Goal: Task Accomplishment & Management: Complete application form

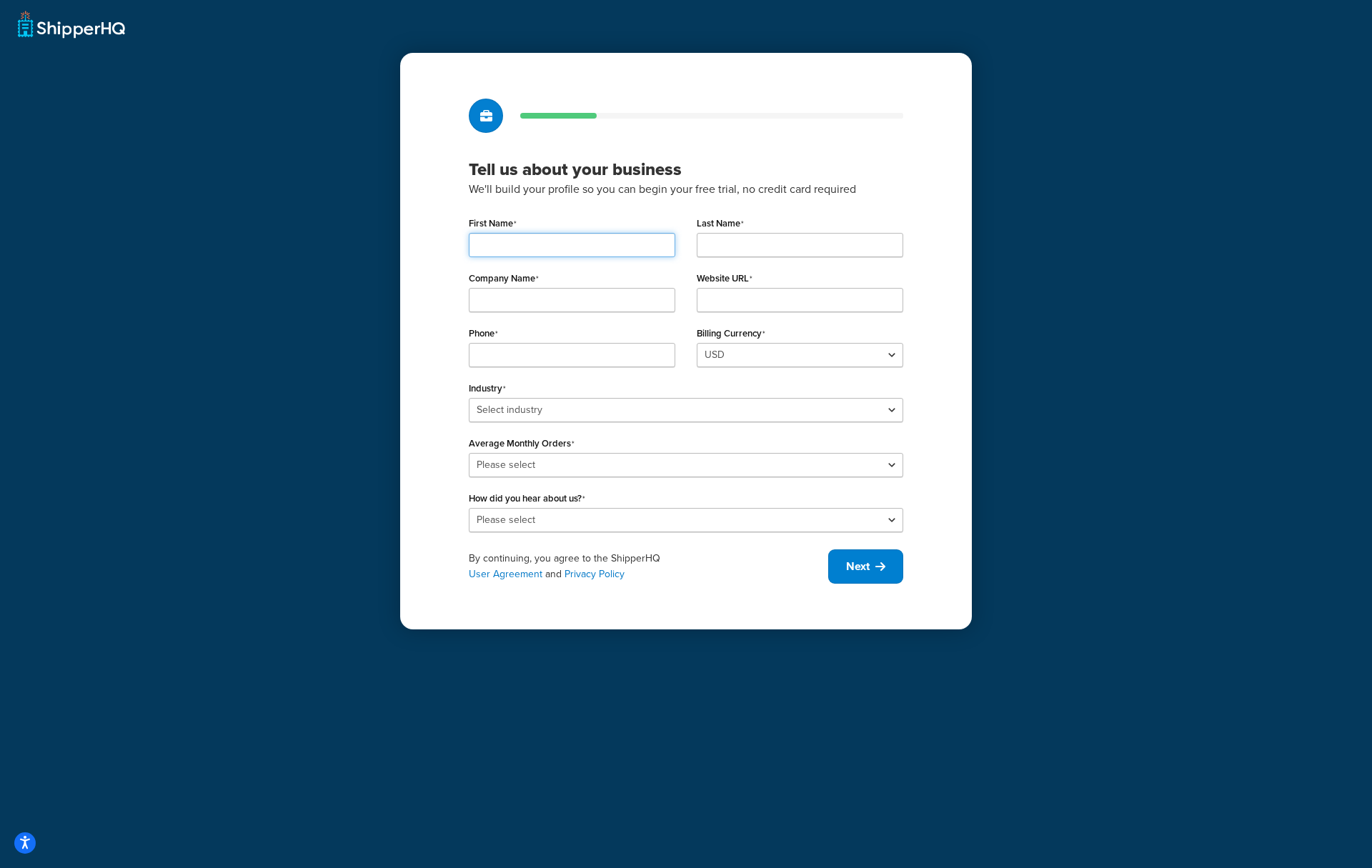
click at [505, 240] on input "First Name" at bounding box center [572, 244] width 207 height 24
type input "Abbey"
type input "Rose"
click at [397, 300] on div "Tell us about your business We'll build your profile so you can begin your free…" at bounding box center [686, 434] width 1372 height 868
click at [521, 300] on input "Company Name" at bounding box center [572, 300] width 207 height 24
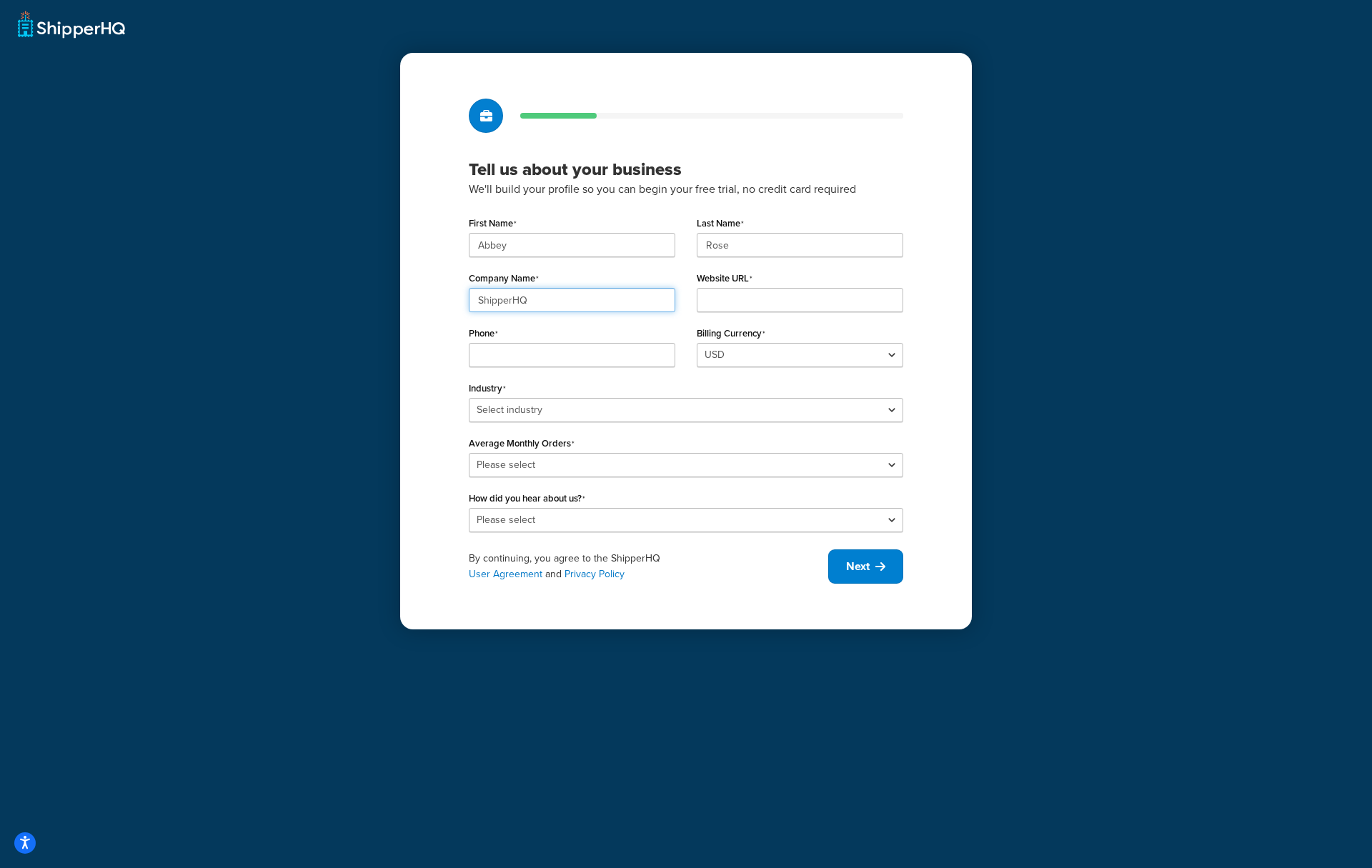
type input "ShipperHQ"
type input "shipperhq.com"
type input "4371234567"
click at [548, 409] on select "Select industry Automotive Adult Agriculture Alcohol, Tobacco & CBD Arts & Craf…" at bounding box center [686, 410] width 434 height 24
select select "5"
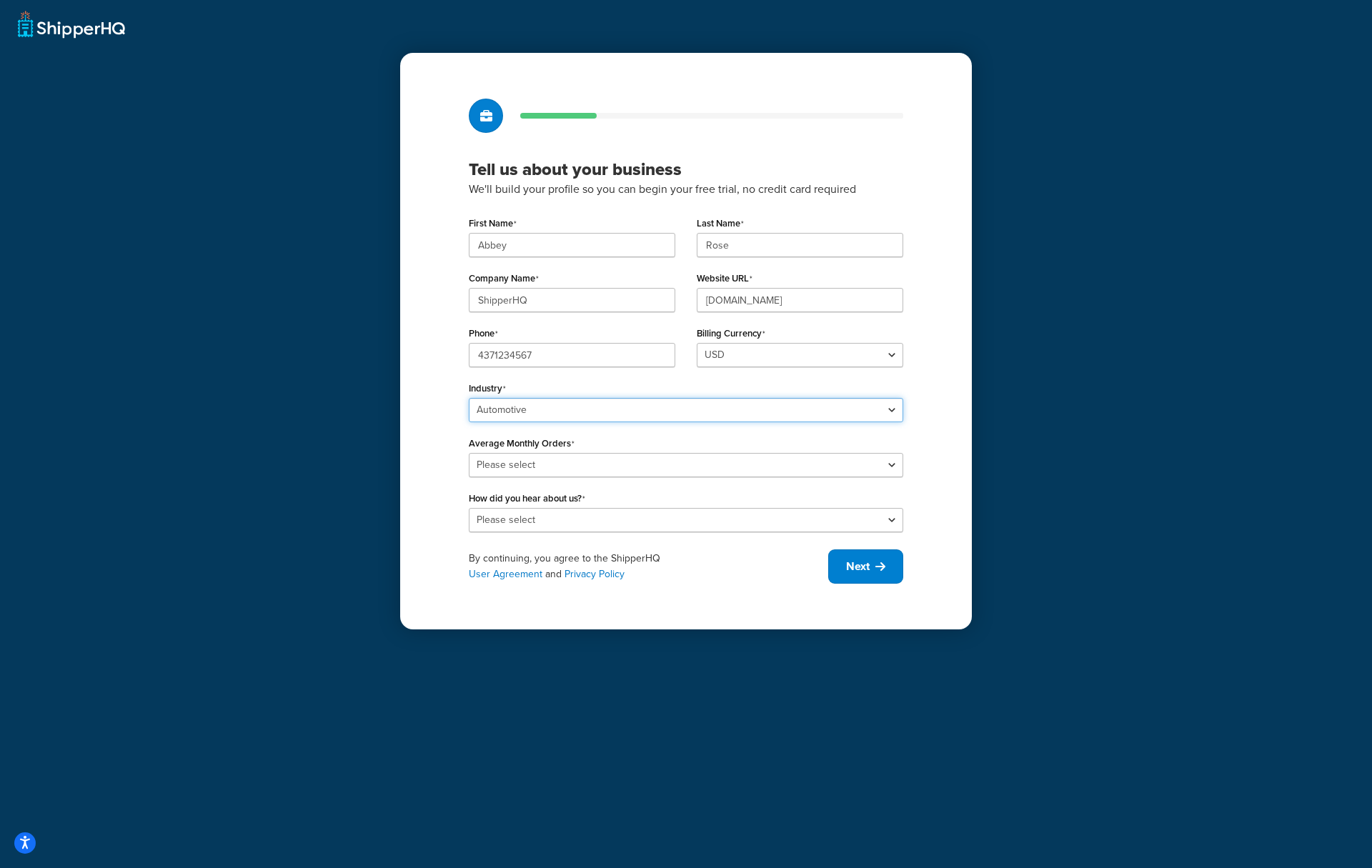
click at [469, 398] on select "Select industry Automotive Adult Agriculture Alcohol, Tobacco & CBD Arts & Craf…" at bounding box center [686, 410] width 434 height 24
click at [575, 466] on select "Please select 0-500 501-1,000 1,001-10,000 10,001-20,000 Over 20,000" at bounding box center [686, 464] width 434 height 24
select select "1"
click at [469, 453] on select "Please select 0-500 501-1,000 1,001-10,000 10,001-20,000 Over 20,000" at bounding box center [686, 464] width 434 height 24
click at [581, 512] on select "Please select Online Search App Store or Marketplace Listing Referred by Agency…" at bounding box center [686, 520] width 434 height 24
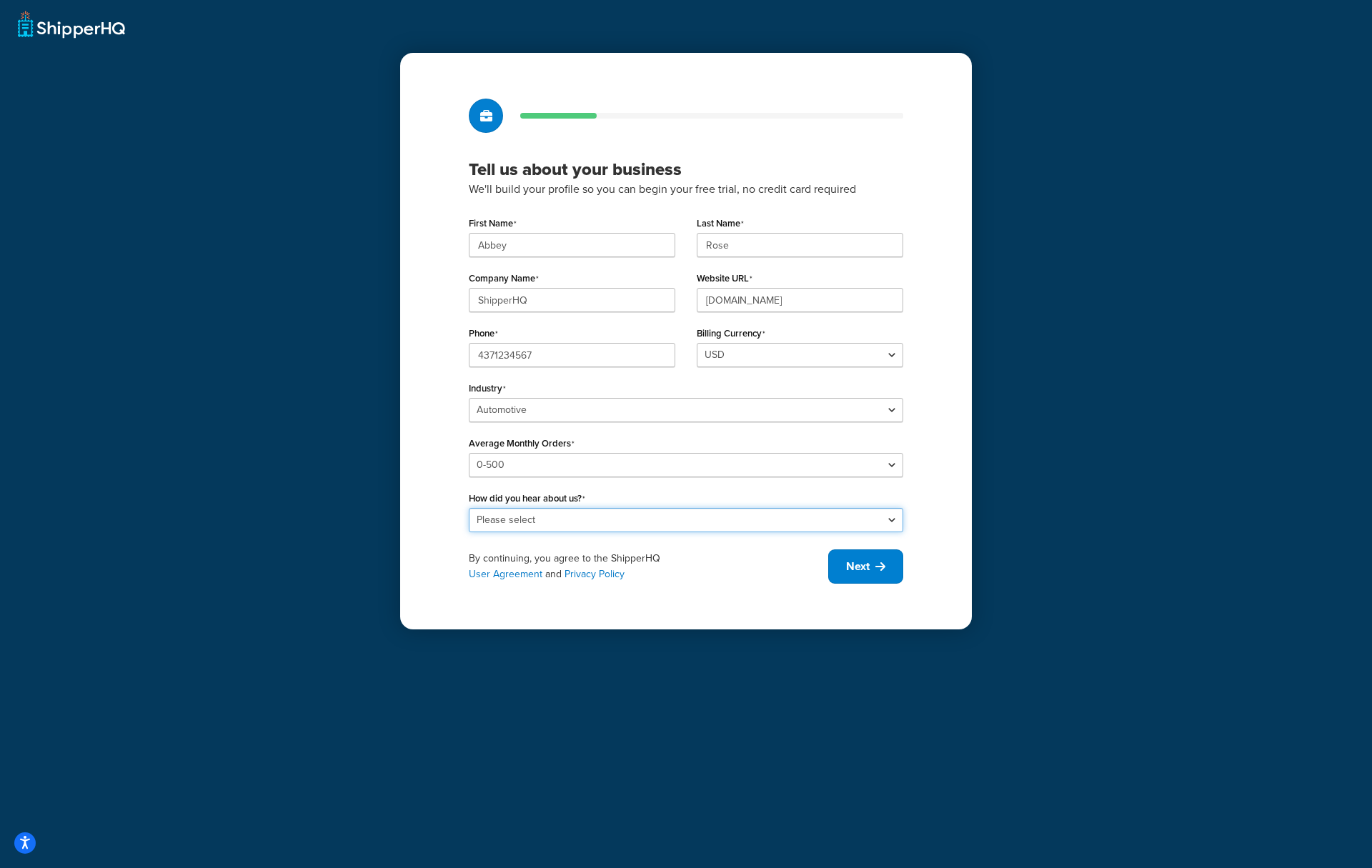
select select "1"
click at [469, 508] on select "Please select Online Search App Store or Marketplace Listing Referred by Agency…" at bounding box center [686, 520] width 434 height 24
click at [775, 587] on div "Tell us about your business We'll build your profile so you can begin your free…" at bounding box center [686, 341] width 572 height 576
click at [861, 576] on button "Next" at bounding box center [865, 566] width 75 height 34
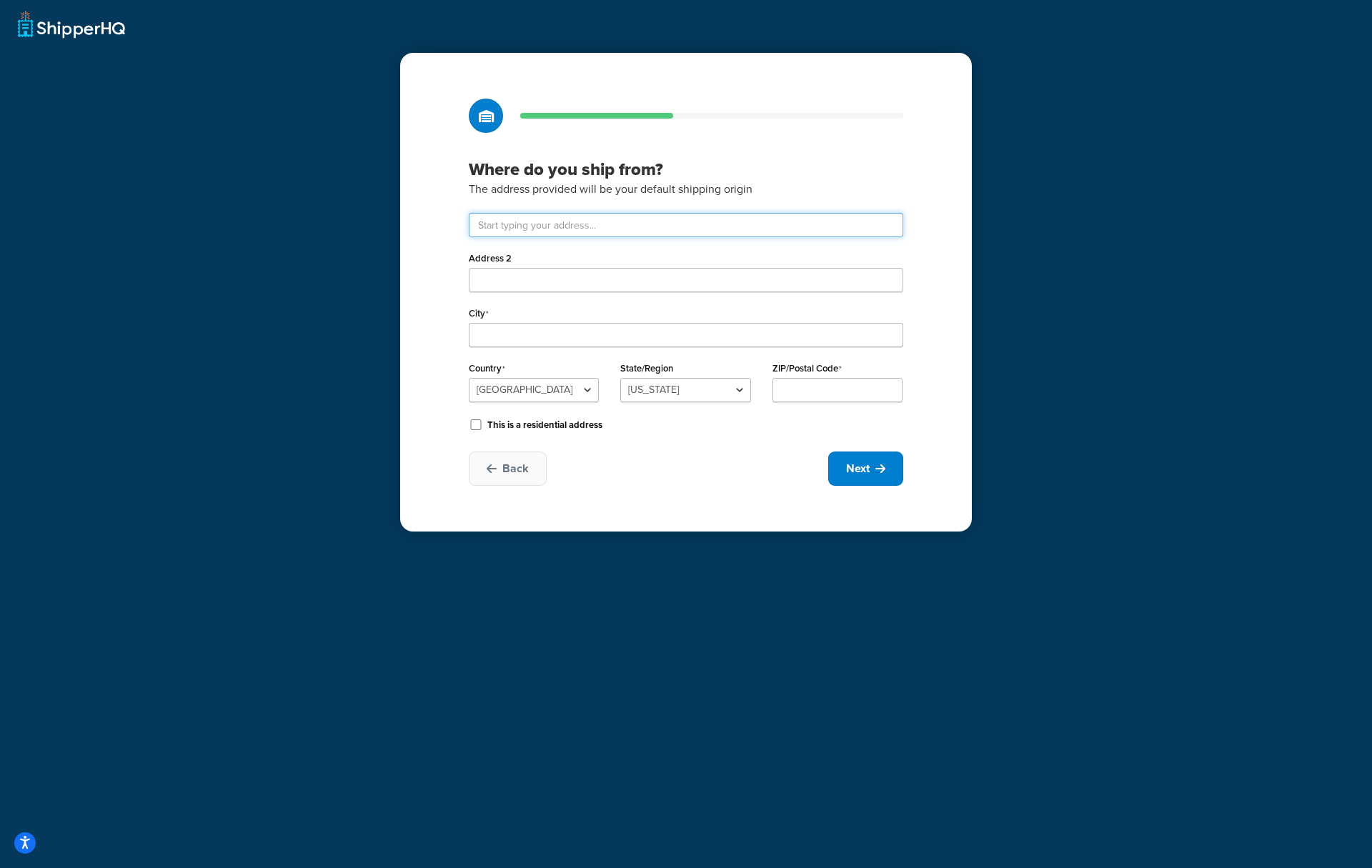
click at [584, 222] on input "text" at bounding box center [686, 225] width 434 height 24
type input "25 Some Street"
type input "1430"
type input "Austin"
select select
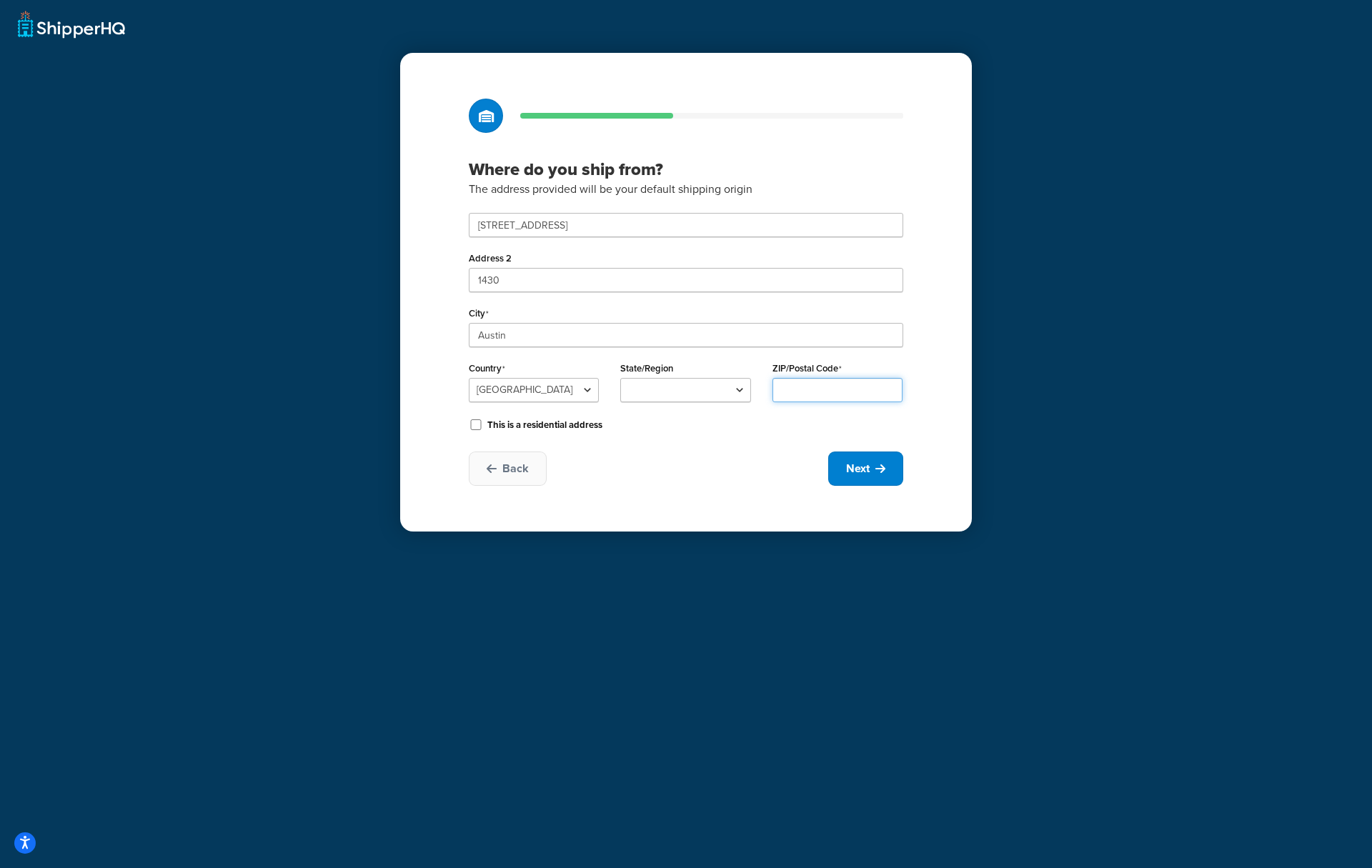
type input "78738"
type input "25 Stone St"
type input "New Brunswick"
select select "30"
type input "08901"
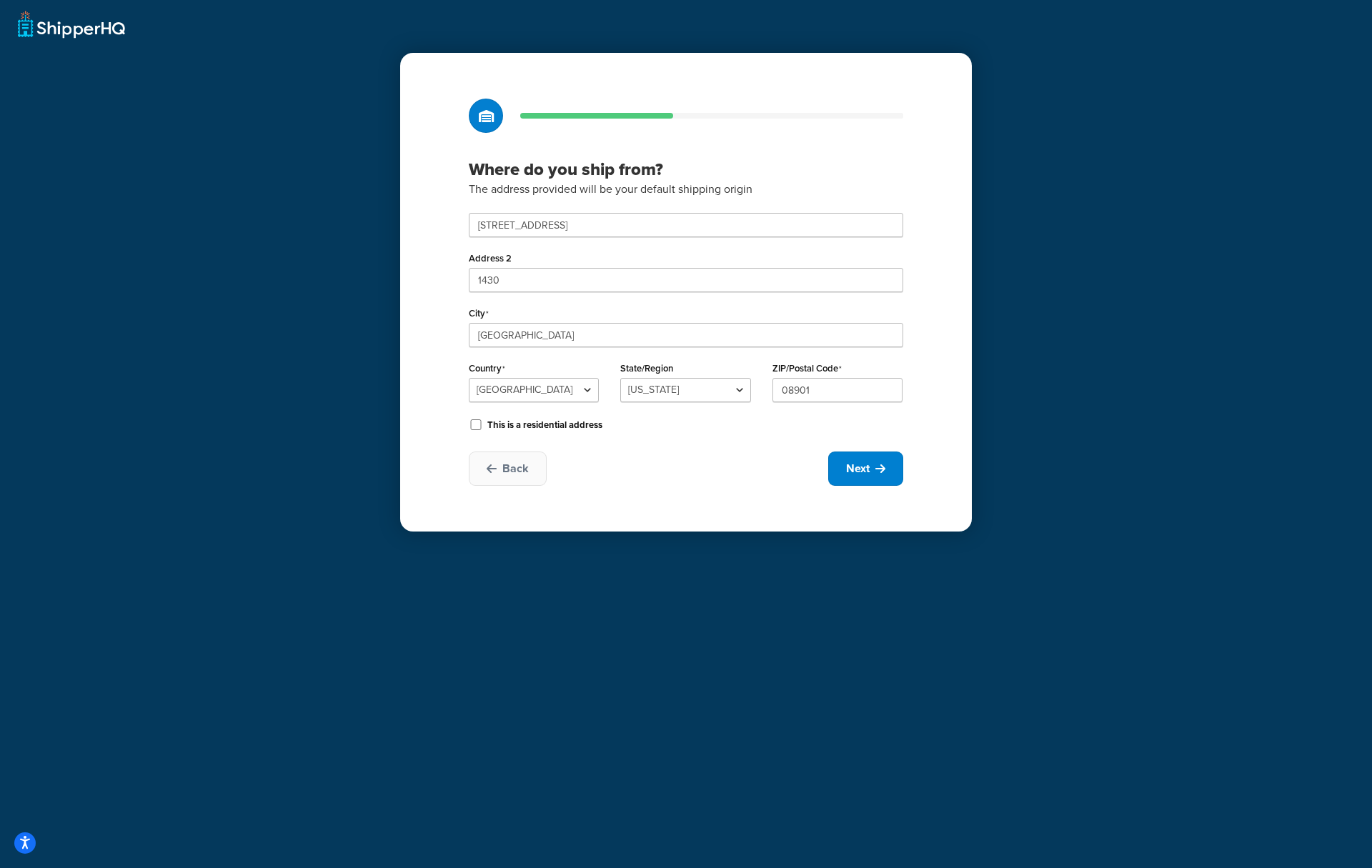
click at [408, 335] on div "Where do you ship from? The address provided will be your default shipping orig…" at bounding box center [686, 292] width 572 height 479
click at [848, 471] on span "Next" at bounding box center [857, 469] width 23 height 16
select select "1"
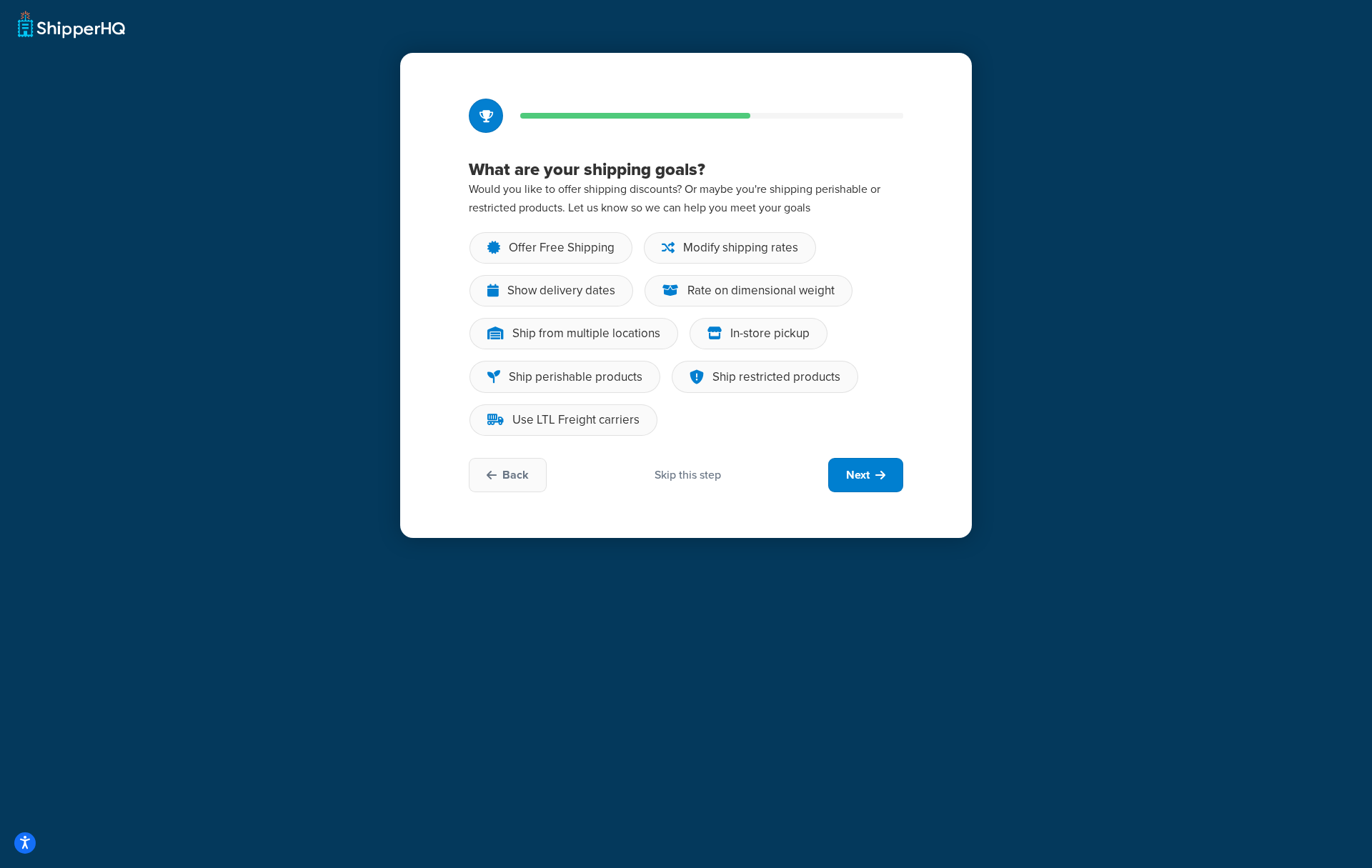
click at [672, 473] on div "Skip this step" at bounding box center [687, 475] width 66 height 16
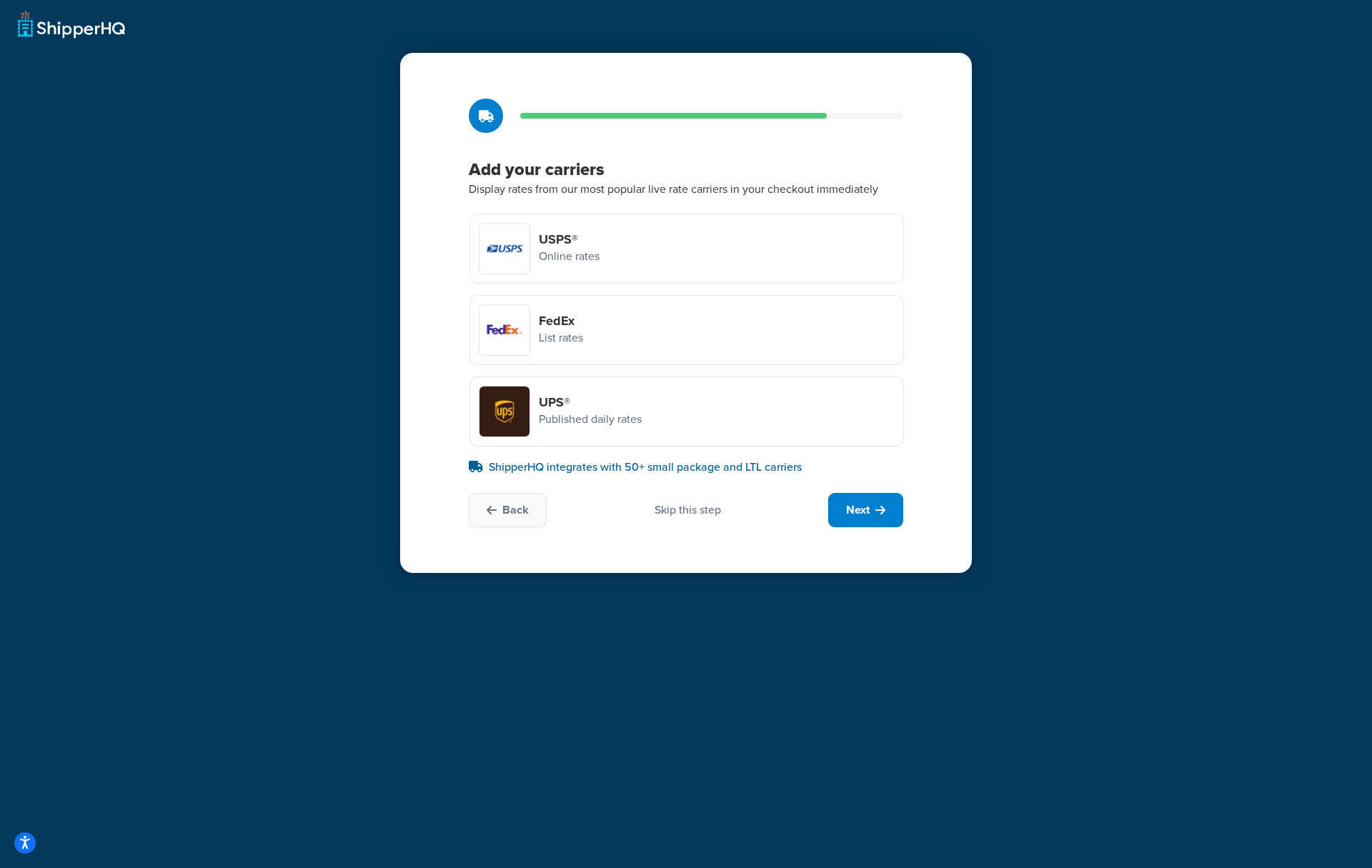
click at [702, 511] on div "Skip this step" at bounding box center [687, 510] width 66 height 16
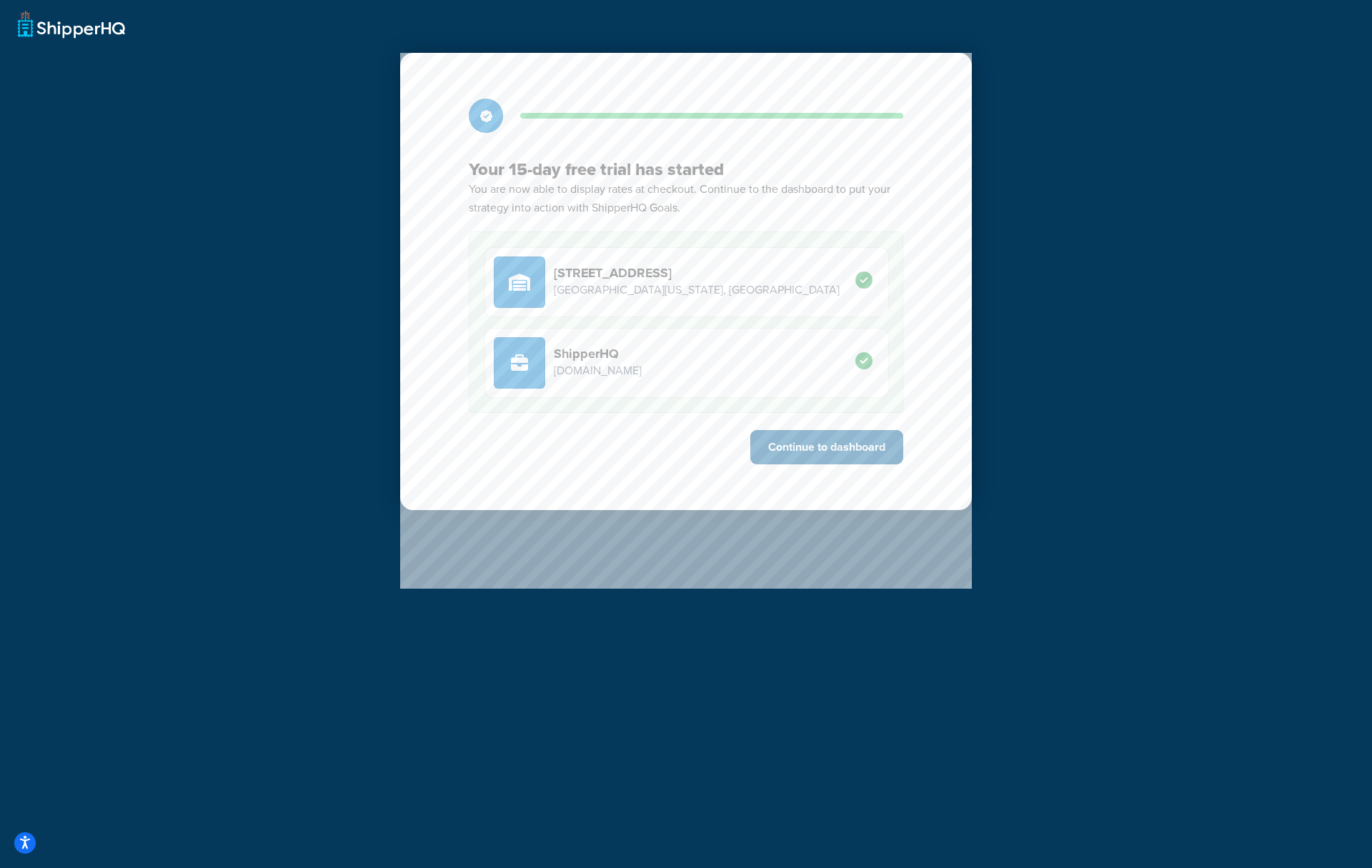
click at [795, 449] on button "Continue to dashboard" at bounding box center [826, 447] width 153 height 34
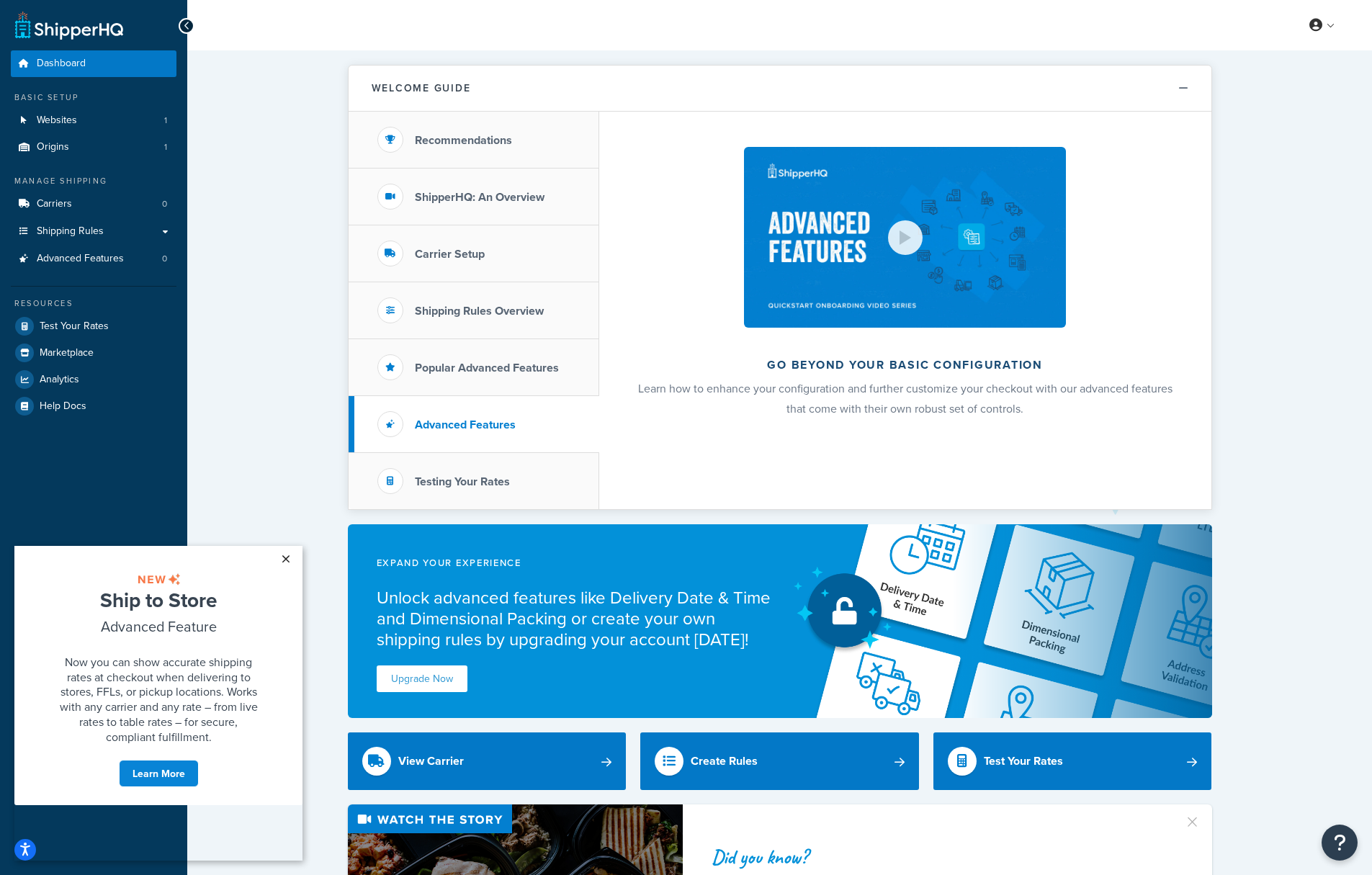
drag, startPoint x: 286, startPoint y: 556, endPoint x: 269, endPoint y: 1015, distance: 459.3
click at [286, 556] on link "×" at bounding box center [286, 558] width 25 height 26
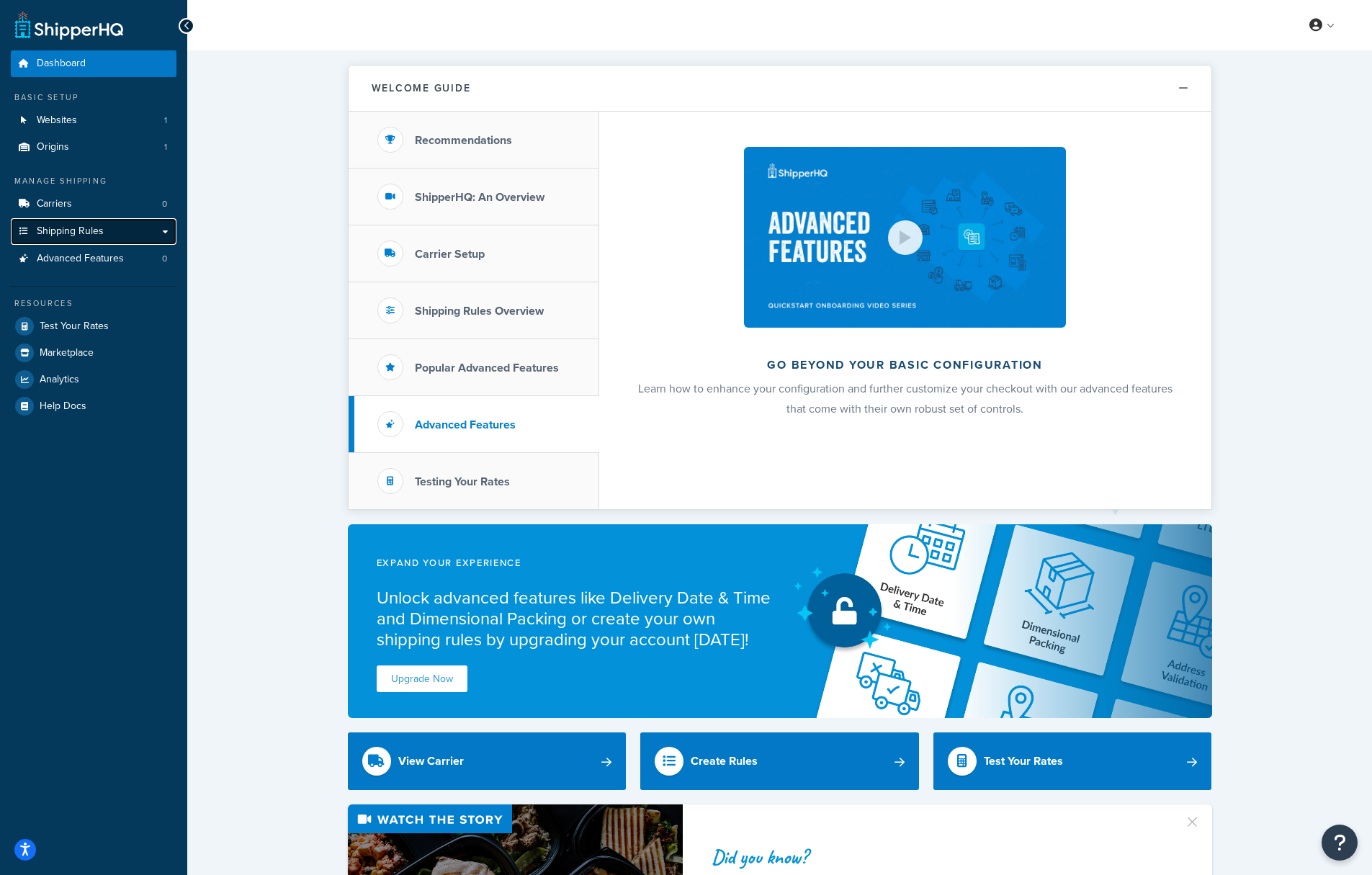
click at [79, 218] on link "Shipping Rules" at bounding box center [94, 232] width 166 height 27
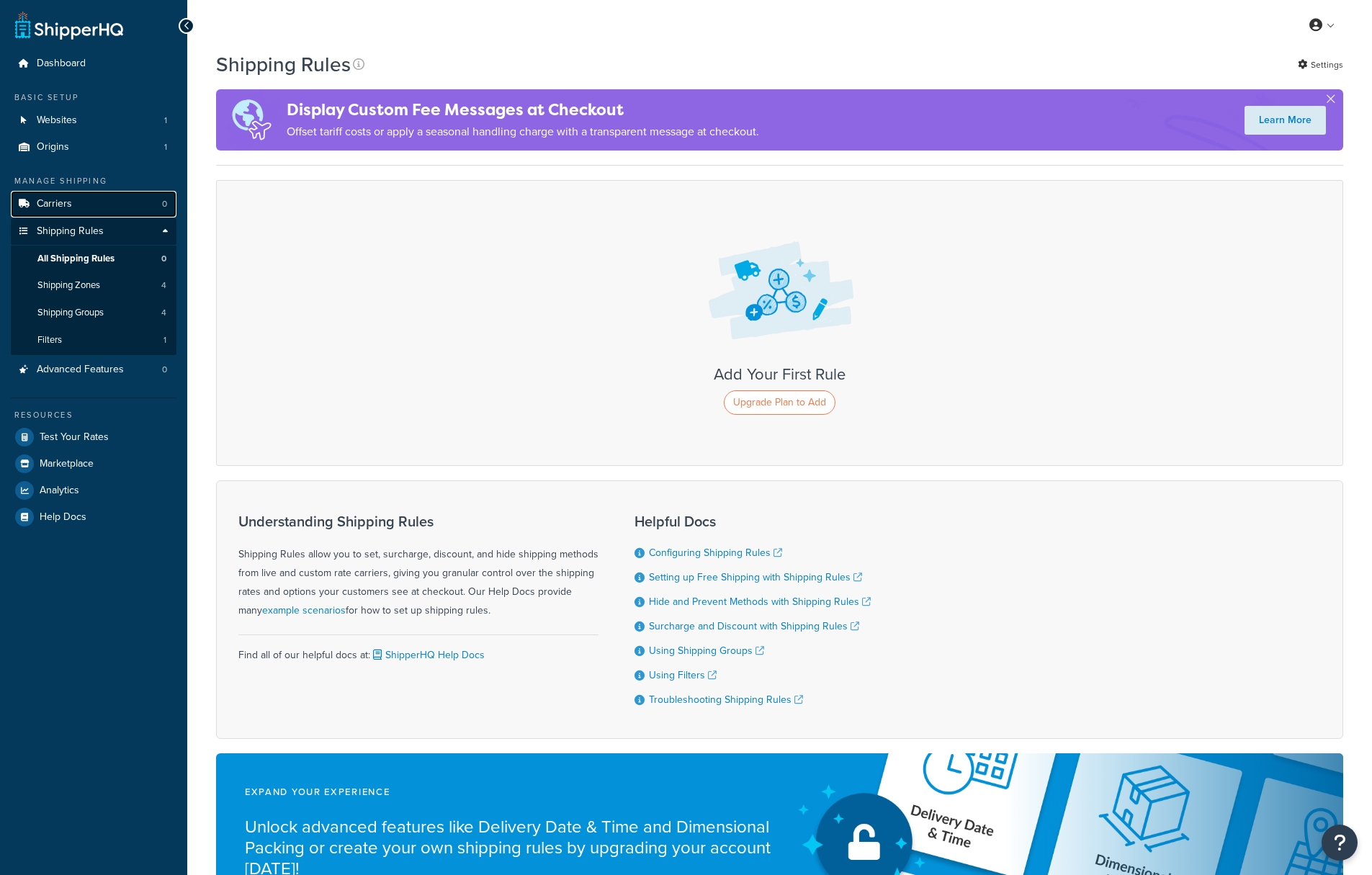
drag, startPoint x: 0, startPoint y: 0, endPoint x: 86, endPoint y: 203, distance: 220.5
click at [86, 203] on link "Carriers 0" at bounding box center [94, 205] width 166 height 27
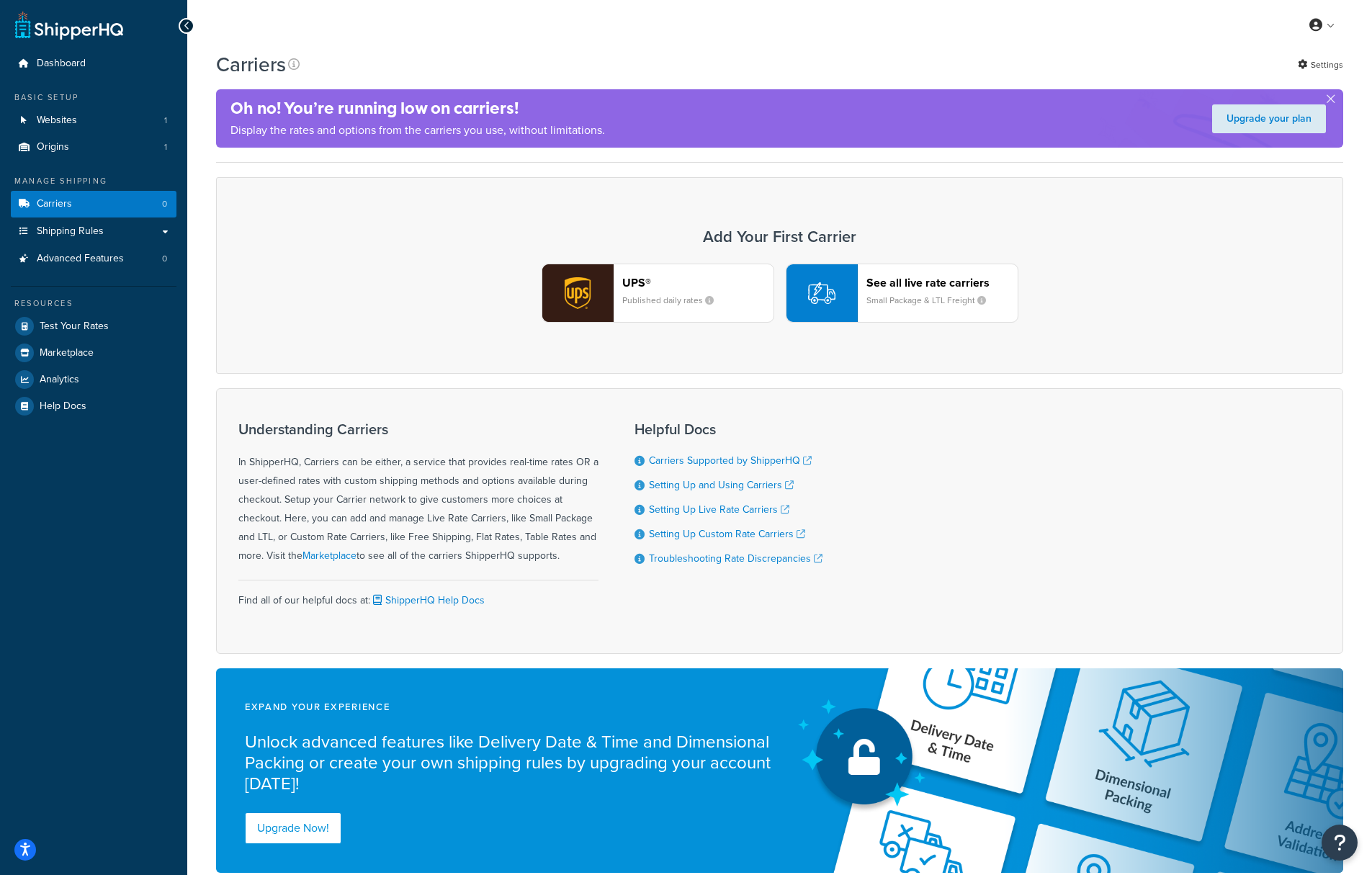
click at [625, 295] on small "Published daily rates" at bounding box center [674, 300] width 103 height 13
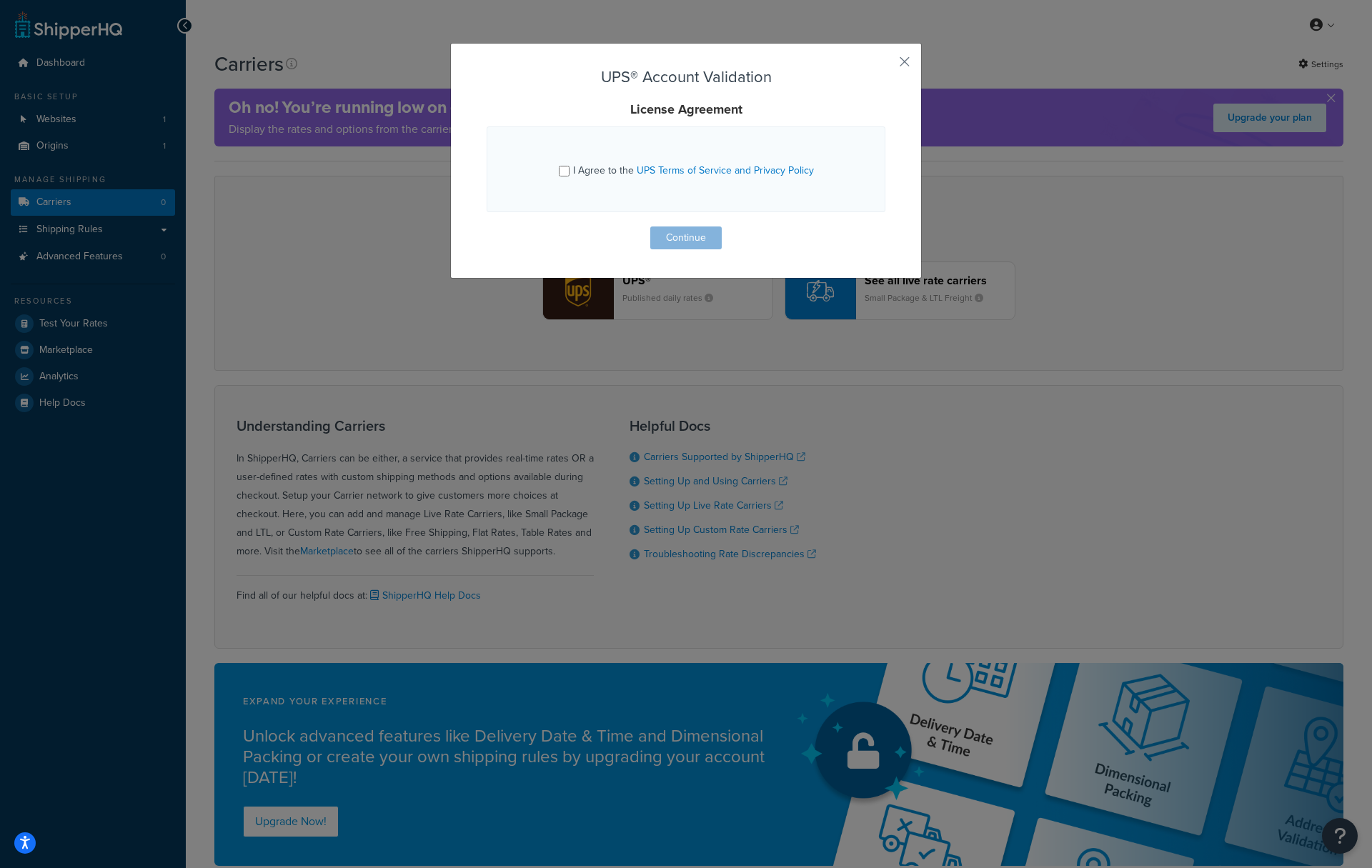
click at [552, 171] on div "I Agree to the UPS Terms of Service and Privacy Policy" at bounding box center [686, 169] width 362 height 38
click at [560, 168] on input "I Agree to the UPS Terms of Service and Privacy Policy" at bounding box center [564, 171] width 11 height 11
checkbox input "true"
click at [683, 235] on button "Continue" at bounding box center [686, 238] width 72 height 23
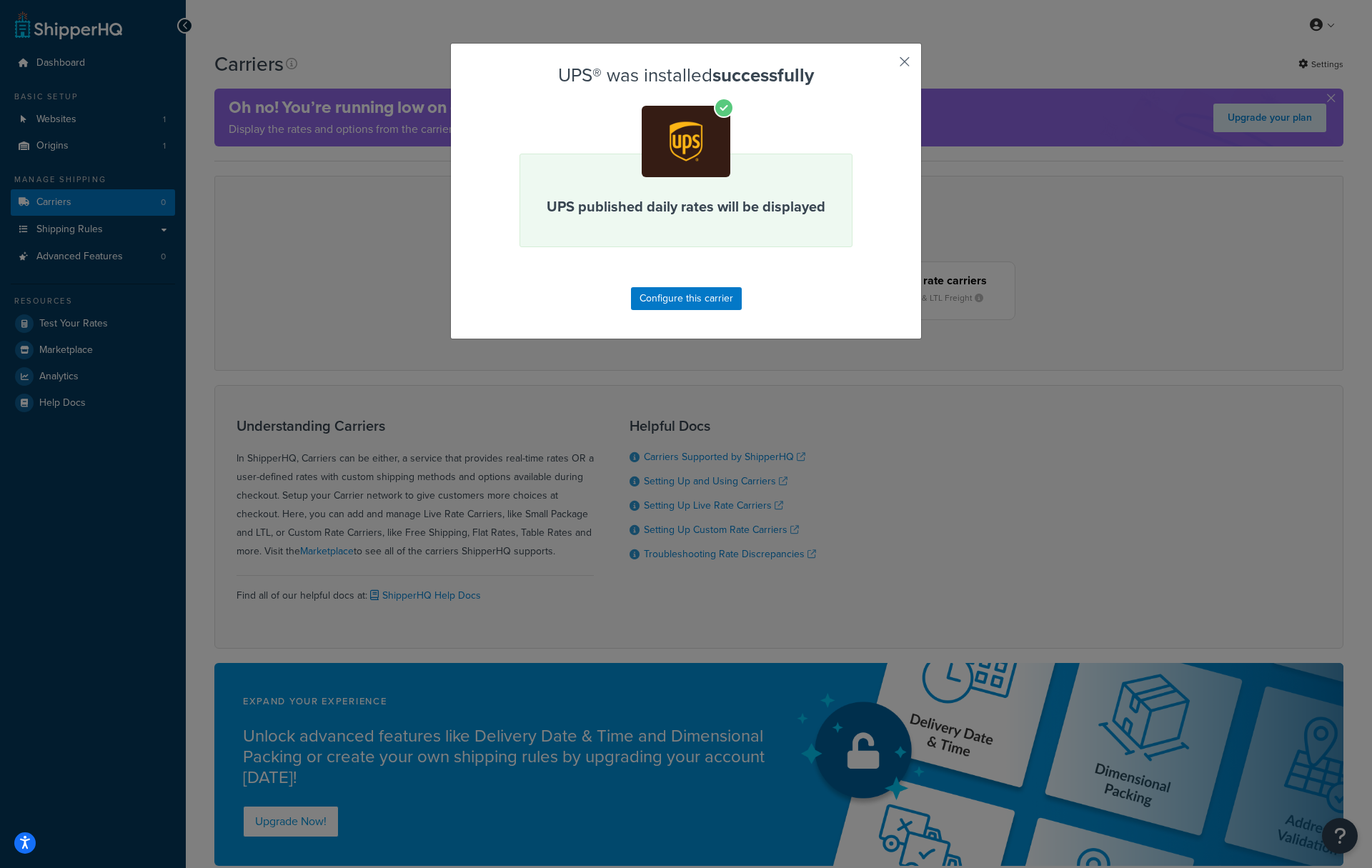
click at [885, 65] on button "button" at bounding box center [883, 67] width 4 height 4
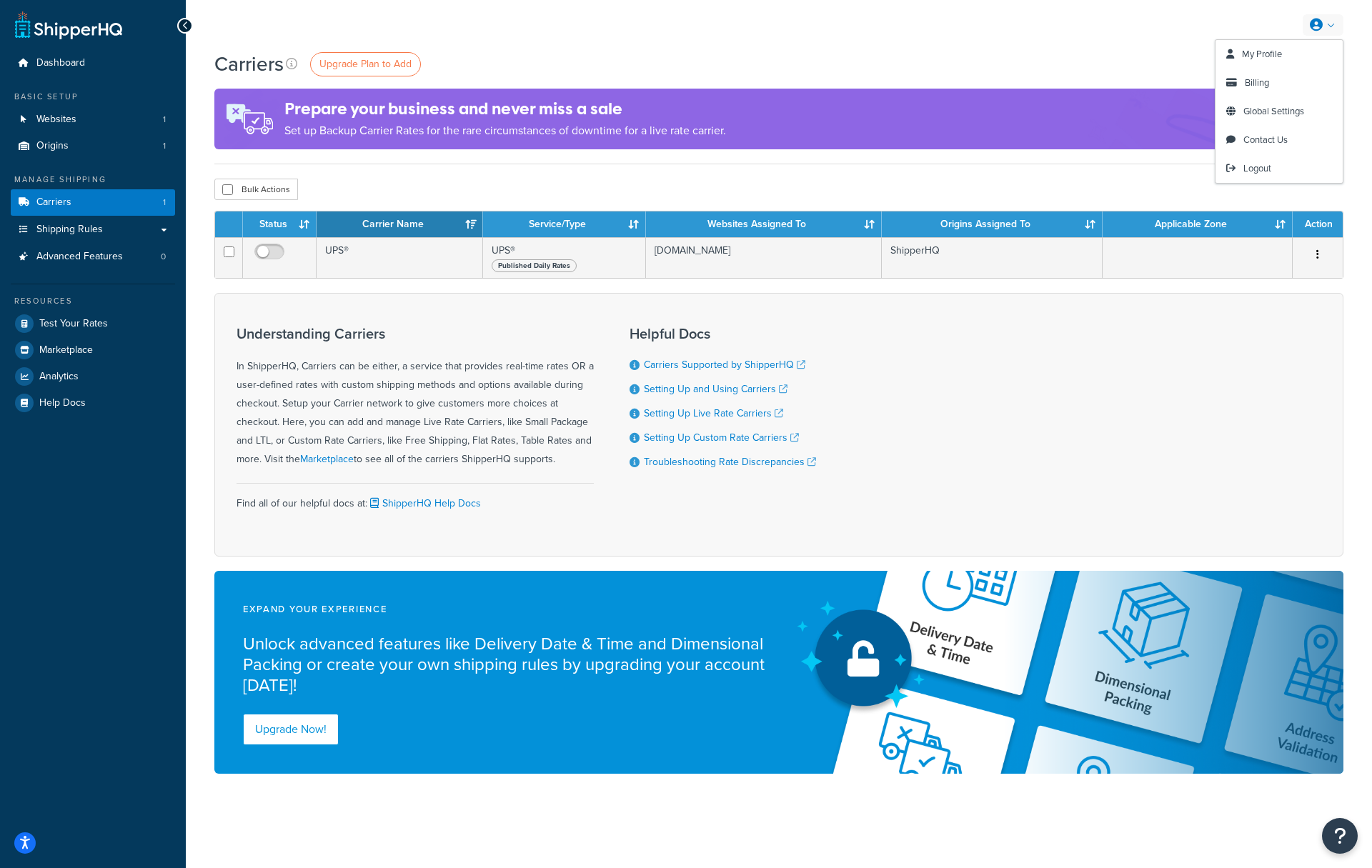
click at [1338, 30] on link at bounding box center [1324, 25] width 41 height 21
click at [1260, 167] on span "Logout" at bounding box center [1257, 167] width 28 height 13
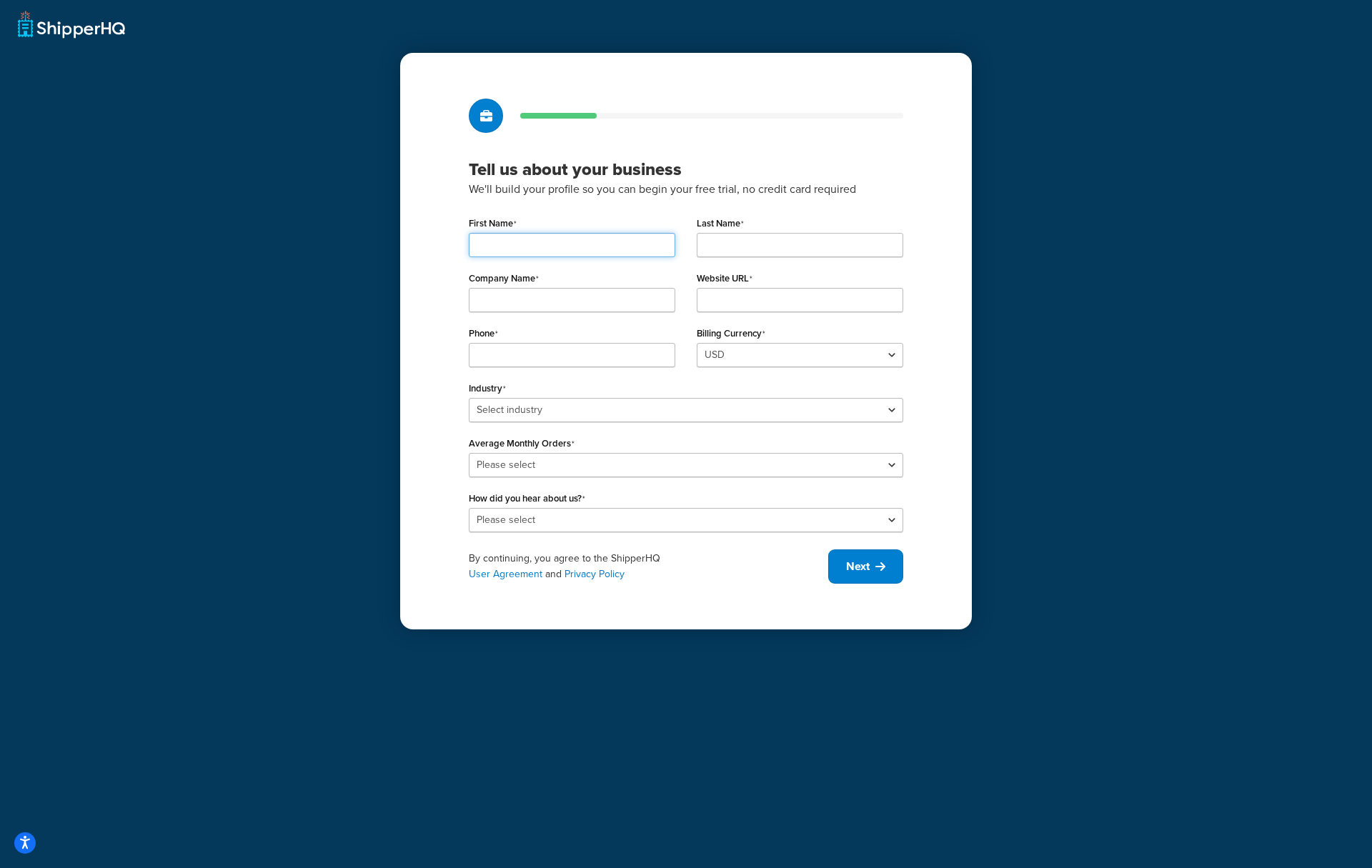
click at [580, 252] on input "First Name" at bounding box center [572, 244] width 207 height 24
type input "Abbey"
type input "Rose"
click at [543, 294] on input "Company Name" at bounding box center [572, 300] width 207 height 24
type input "ShipperHQ"
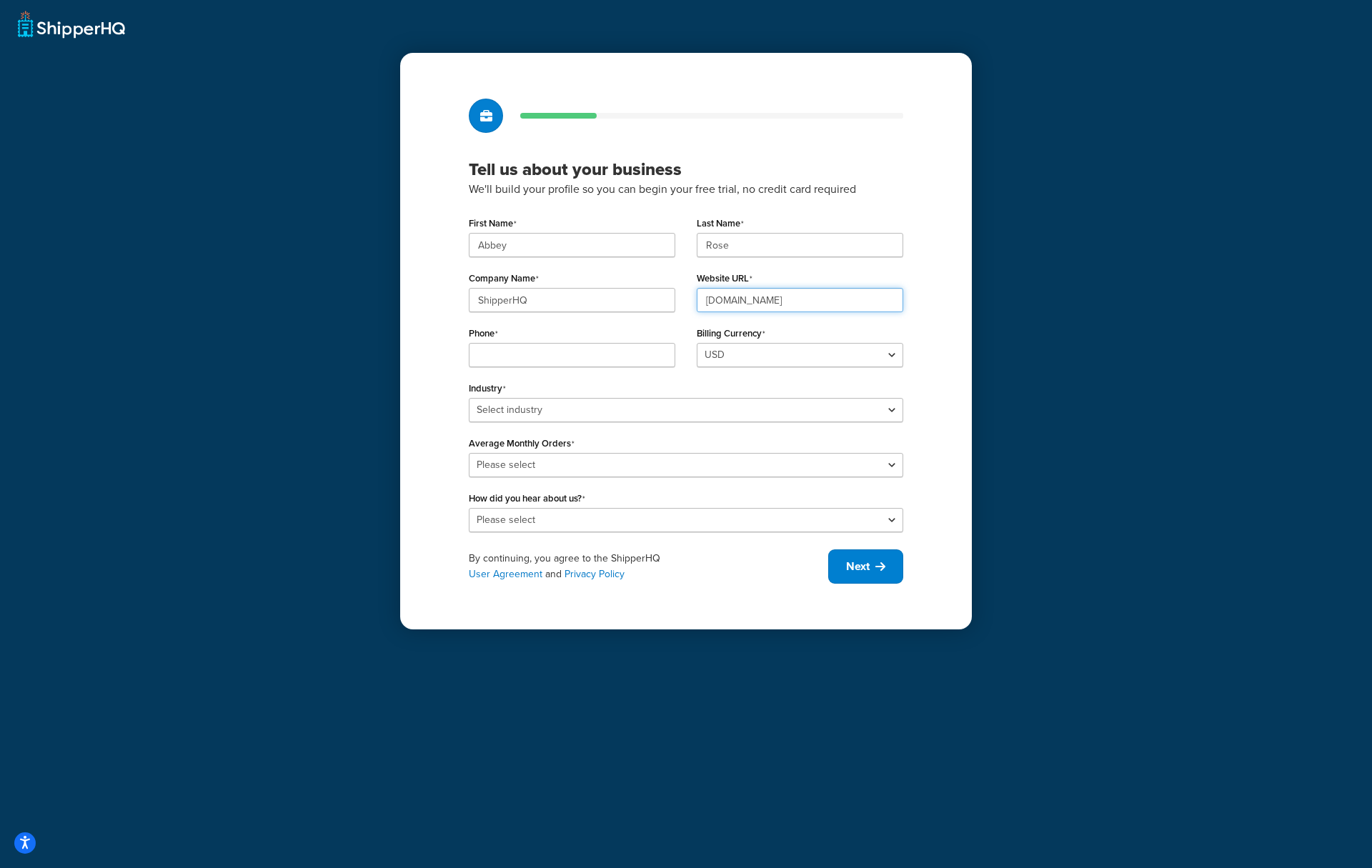
type input "[DOMAIN_NAME]"
type input "4371231234"
click at [609, 406] on select "Select industry Automotive Adult Agriculture Alcohol, Tobacco & CBD Arts & Craf…" at bounding box center [686, 410] width 434 height 24
click at [469, 398] on select "Select industry Automotive Adult Agriculture Alcohol, Tobacco & CBD Arts & Craf…" at bounding box center [686, 410] width 434 height 24
click at [598, 412] on select "Select industry Automotive Adult Agriculture Alcohol, Tobacco & CBD Arts & Craf…" at bounding box center [686, 410] width 434 height 24
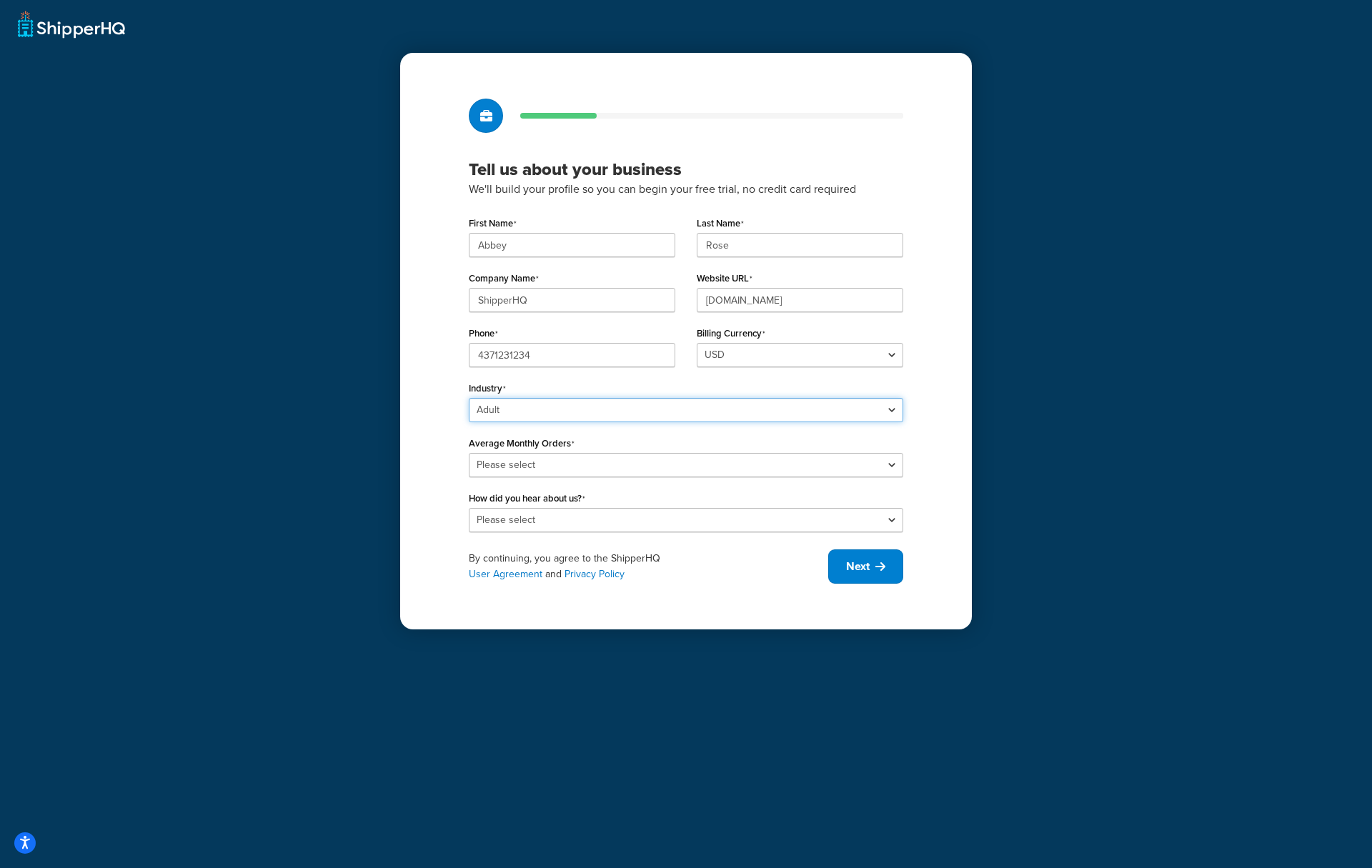
select select "5"
click at [469, 398] on select "Select industry Automotive Adult Agriculture Alcohol, Tobacco & CBD Arts & Craf…" at bounding box center [686, 410] width 434 height 24
click at [588, 462] on select "Please select 0-500 501-1,000 1,001-10,000 10,001-20,000 Over 20,000" at bounding box center [686, 464] width 434 height 24
select select "1"
click at [469, 453] on select "Please select 0-500 501-1,000 1,001-10,000 10,001-20,000 Over 20,000" at bounding box center [686, 464] width 434 height 24
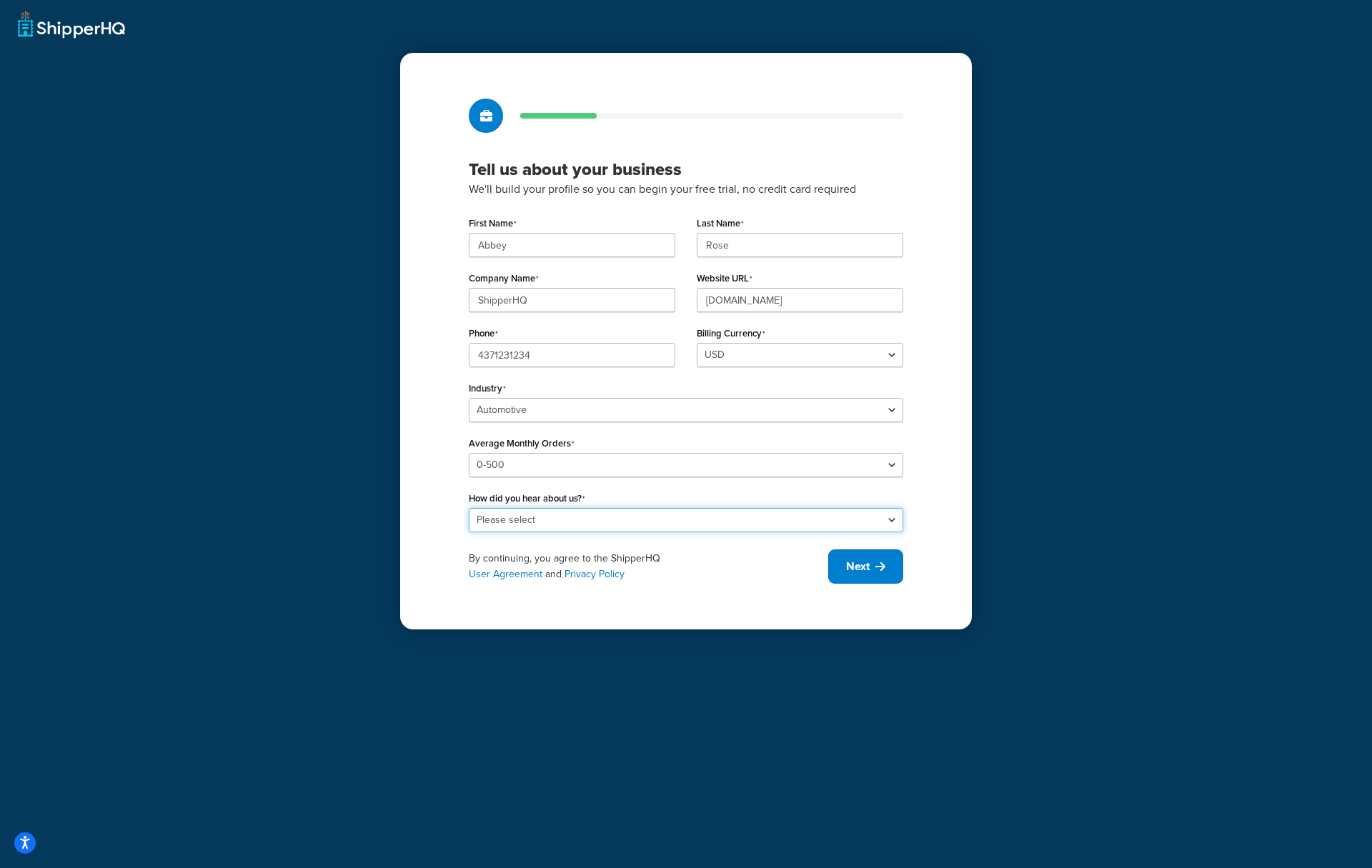
click at [610, 524] on select "Please select Online Search App Store or Marketplace Listing Referred by Agency…" at bounding box center [686, 520] width 434 height 24
select select "1"
click at [469, 508] on select "Please select Online Search App Store or Marketplace Listing Referred by Agency…" at bounding box center [686, 520] width 434 height 24
click at [808, 608] on div "Tell us about your business We'll build your profile so you can begin your free…" at bounding box center [686, 341] width 572 height 576
click at [855, 565] on span "Next" at bounding box center [857, 566] width 23 height 16
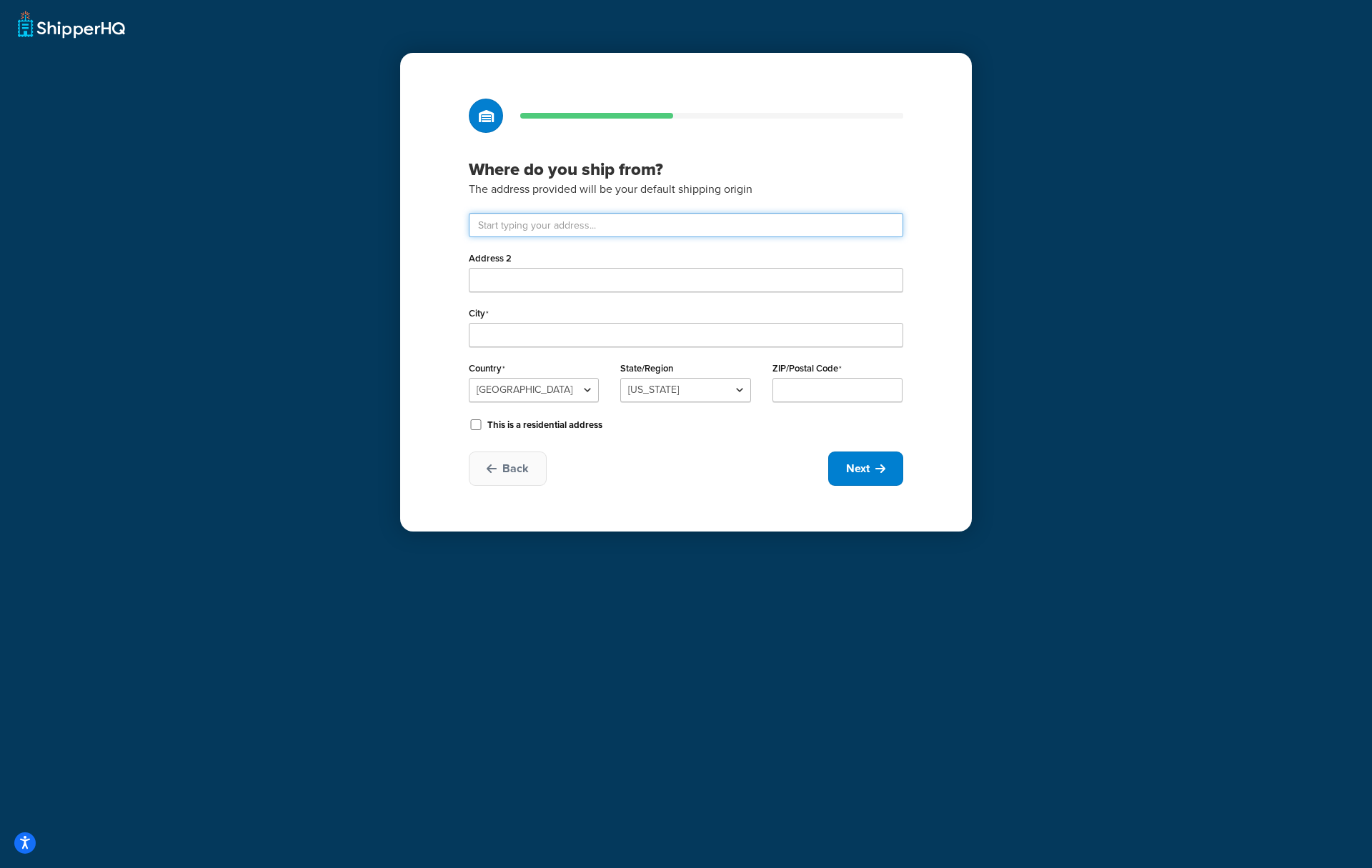
click at [569, 228] on input "text" at bounding box center [686, 225] width 434 height 24
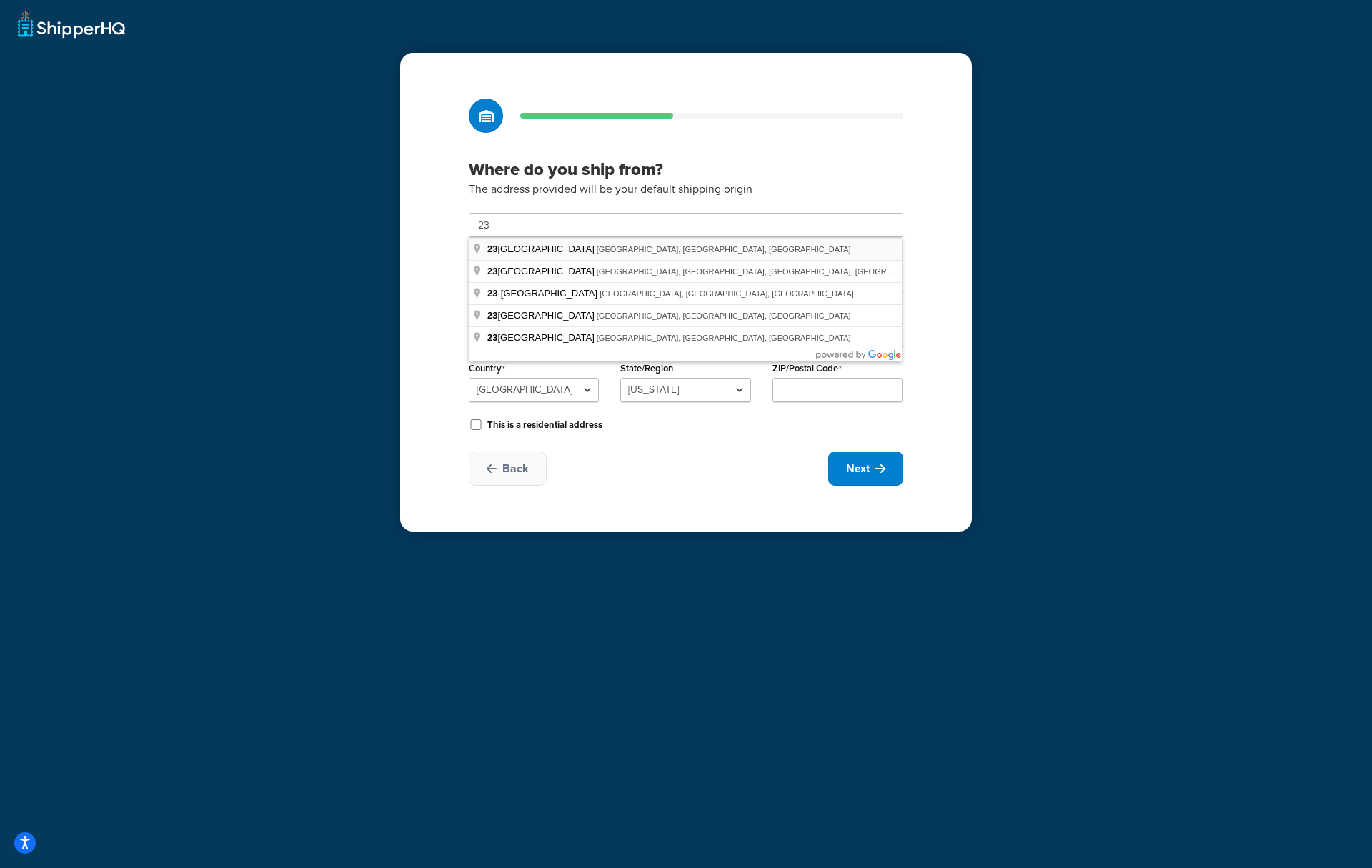
type input "[STREET_ADDRESS]"
type input "[GEOGRAPHIC_DATA]"
select select "32"
type input "11206"
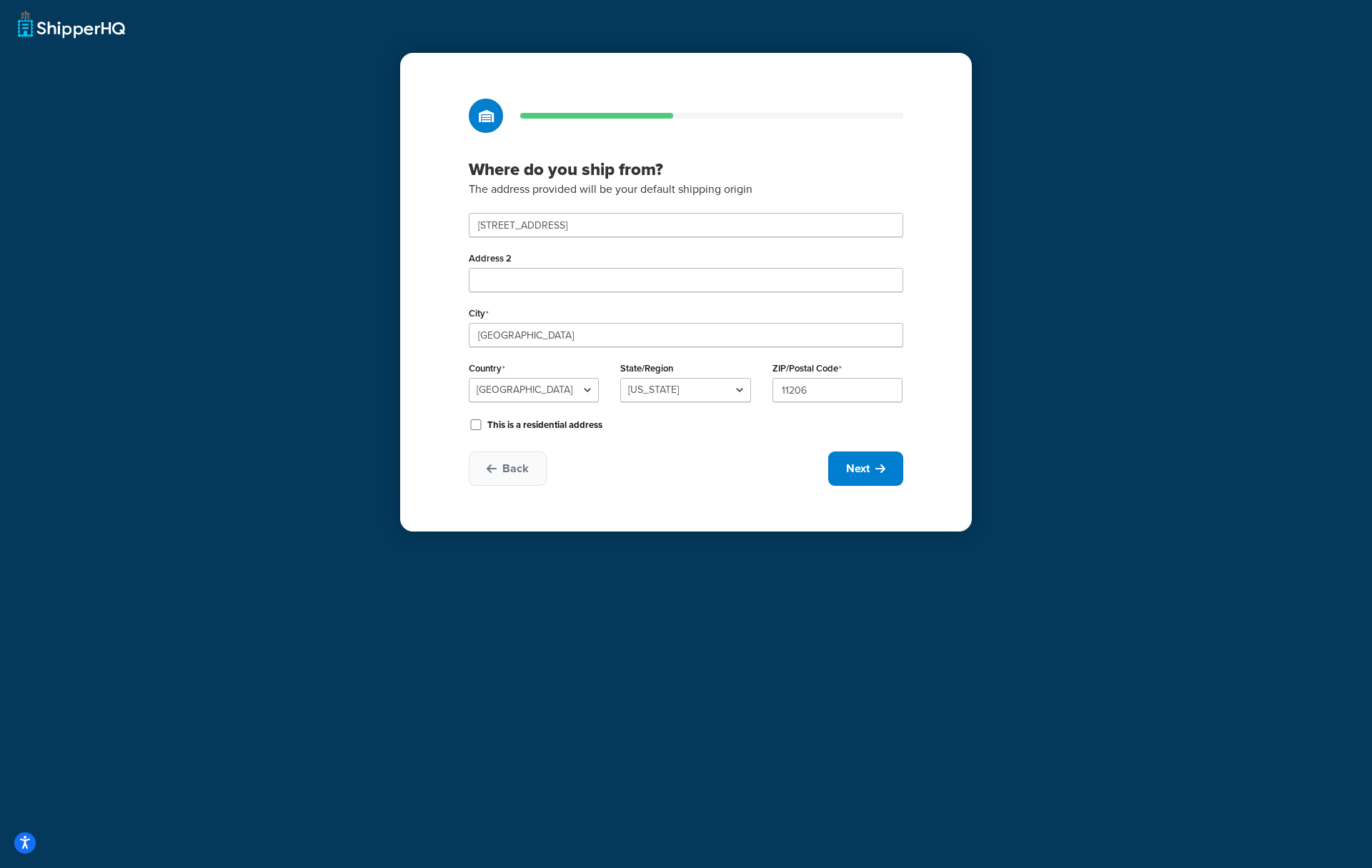
click at [440, 311] on div "Where do you ship from? The address provided will be your default shipping orig…" at bounding box center [686, 292] width 572 height 479
click at [863, 482] on button "Next" at bounding box center [865, 469] width 75 height 34
select select "1"
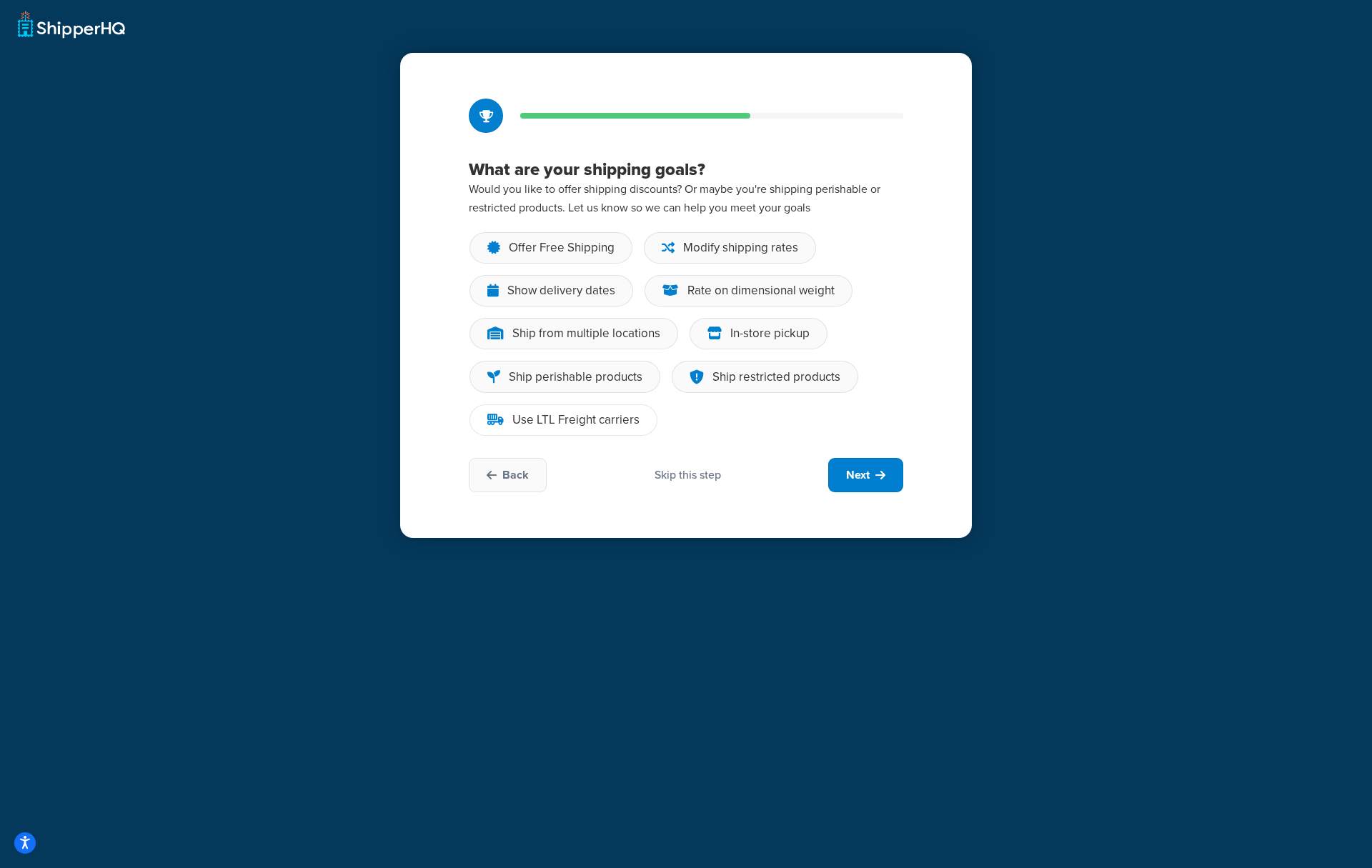
click at [585, 414] on div "Use LTL Freight carriers" at bounding box center [575, 420] width 127 height 14
click at [0, 0] on input "Use LTL Freight carriers" at bounding box center [0, 0] width 0 height 0
click at [605, 425] on div "Use LTL Freight carriers" at bounding box center [575, 420] width 127 height 14
click at [0, 0] on input "Use LTL Freight carriers" at bounding box center [0, 0] width 0 height 0
click at [849, 481] on span "Next" at bounding box center [857, 475] width 23 height 16
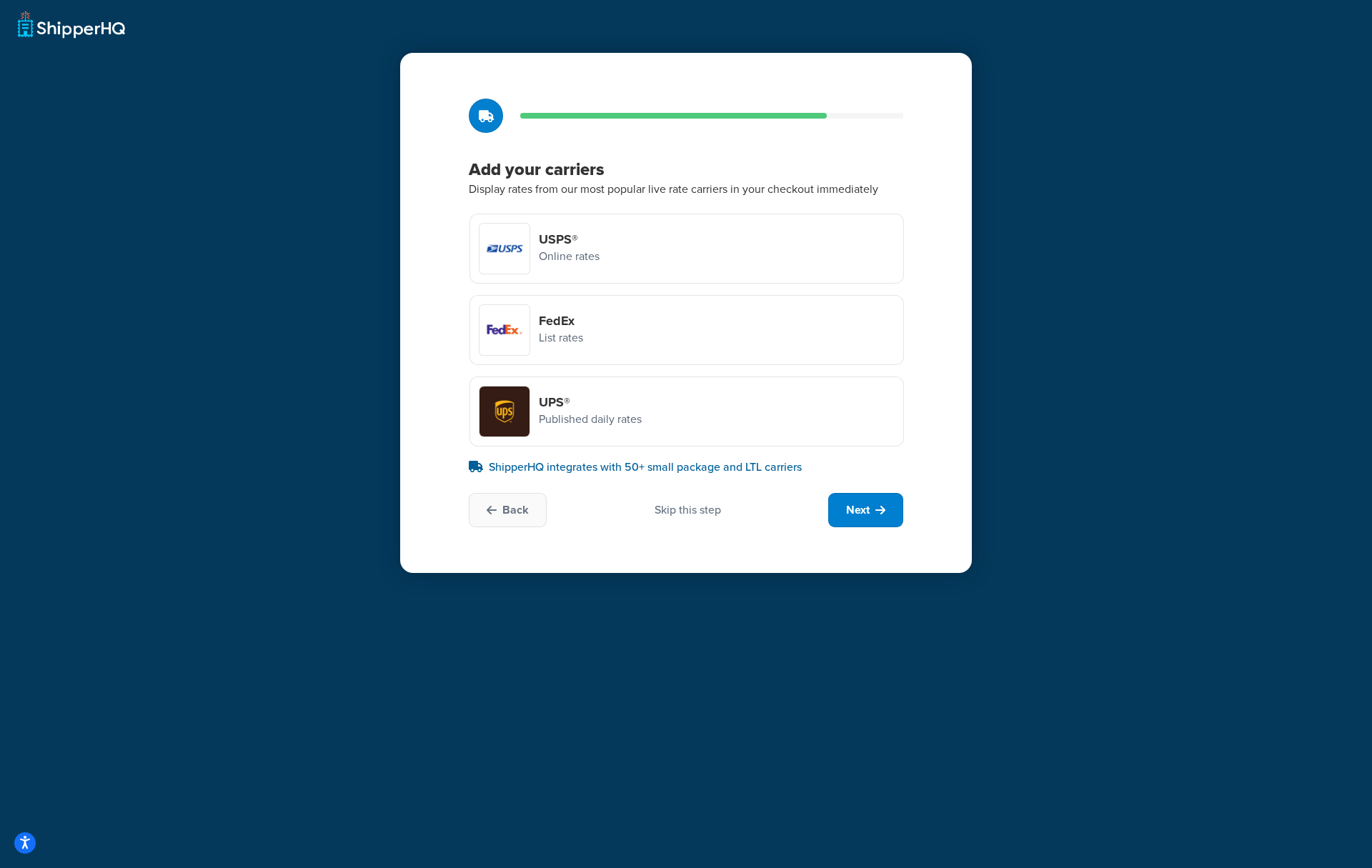
drag, startPoint x: 981, startPoint y: 438, endPoint x: 915, endPoint y: 434, distance: 66.1
click at [982, 438] on div "Add your carriers Display rates from our most popular live rate carriers in you…" at bounding box center [686, 434] width 1372 height 868
click at [950, 406] on div "Add your carriers Display rates from our most popular live rate carriers in you…" at bounding box center [686, 312] width 572 height 520
click at [804, 413] on div "UPS® Published daily rates" at bounding box center [686, 412] width 434 height 70
click at [0, 0] on input "UPS® Published daily rates" at bounding box center [0, 0] width 0 height 0
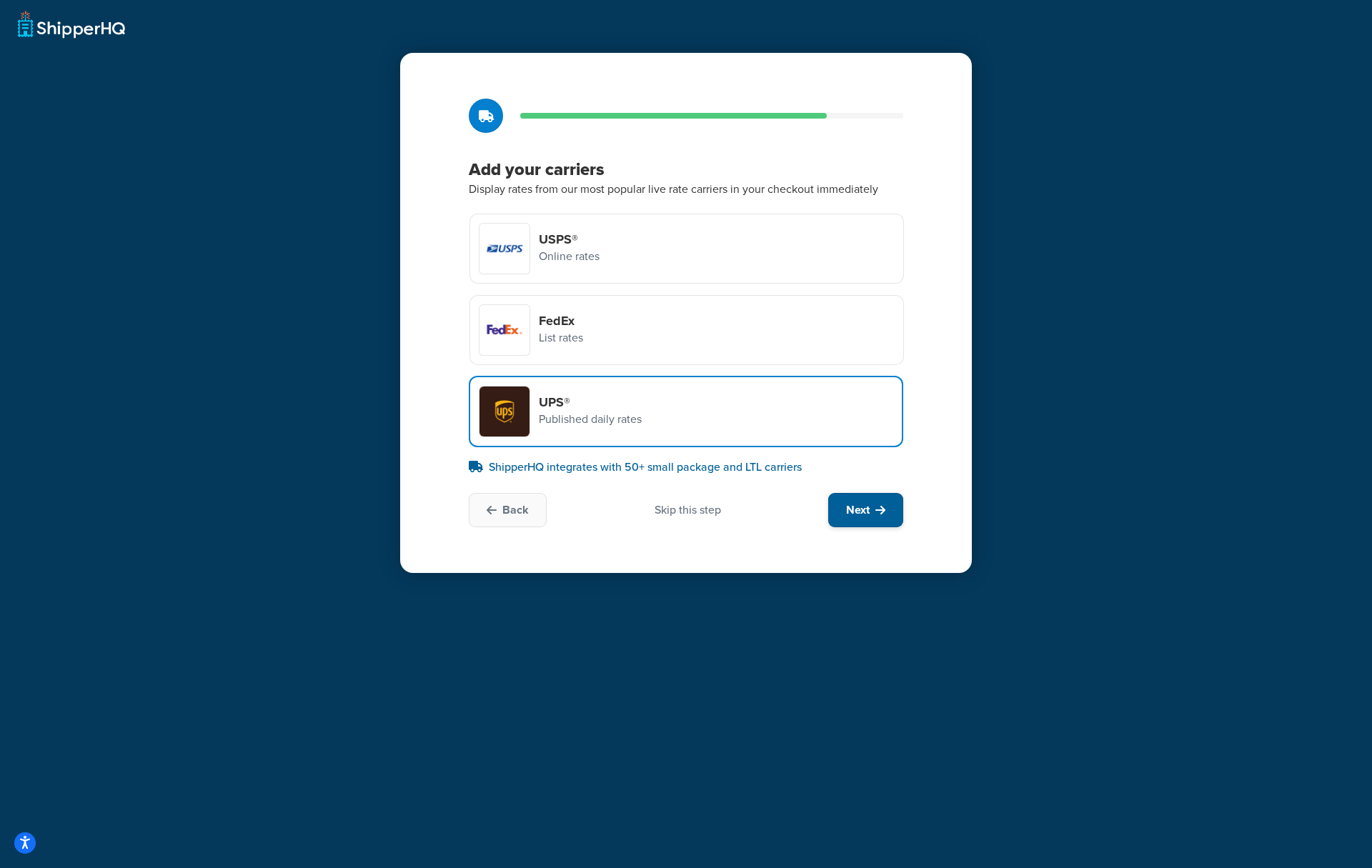
click at [878, 519] on button "Next" at bounding box center [865, 510] width 75 height 34
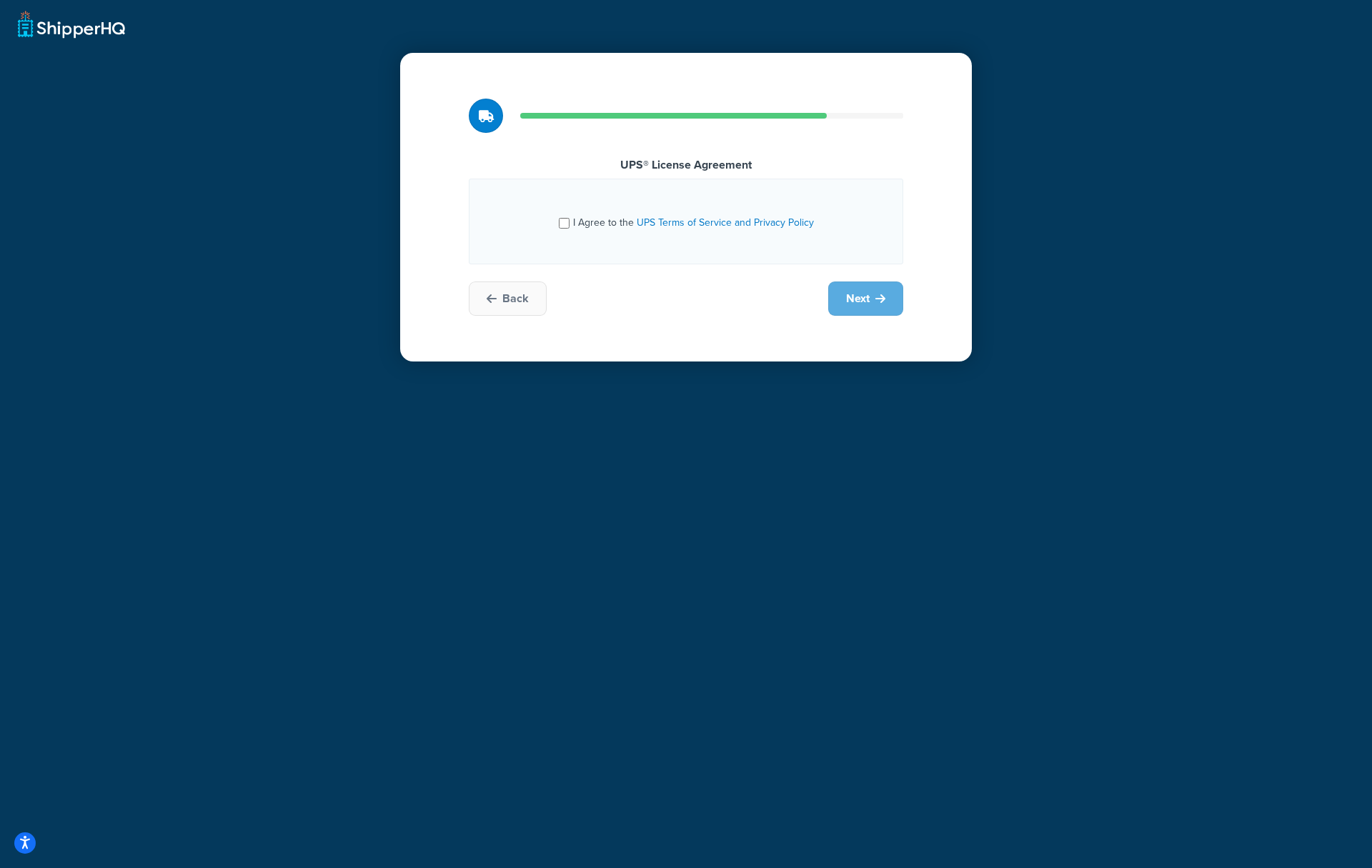
click at [586, 226] on span "I Agree to the UPS Terms of Service and Privacy Policy" at bounding box center [693, 222] width 241 height 15
click at [569, 226] on input "I Agree to the UPS Terms of Service and Privacy Policy" at bounding box center [564, 224] width 11 height 11
checkbox input "true"
click at [866, 302] on span "Next" at bounding box center [857, 299] width 23 height 16
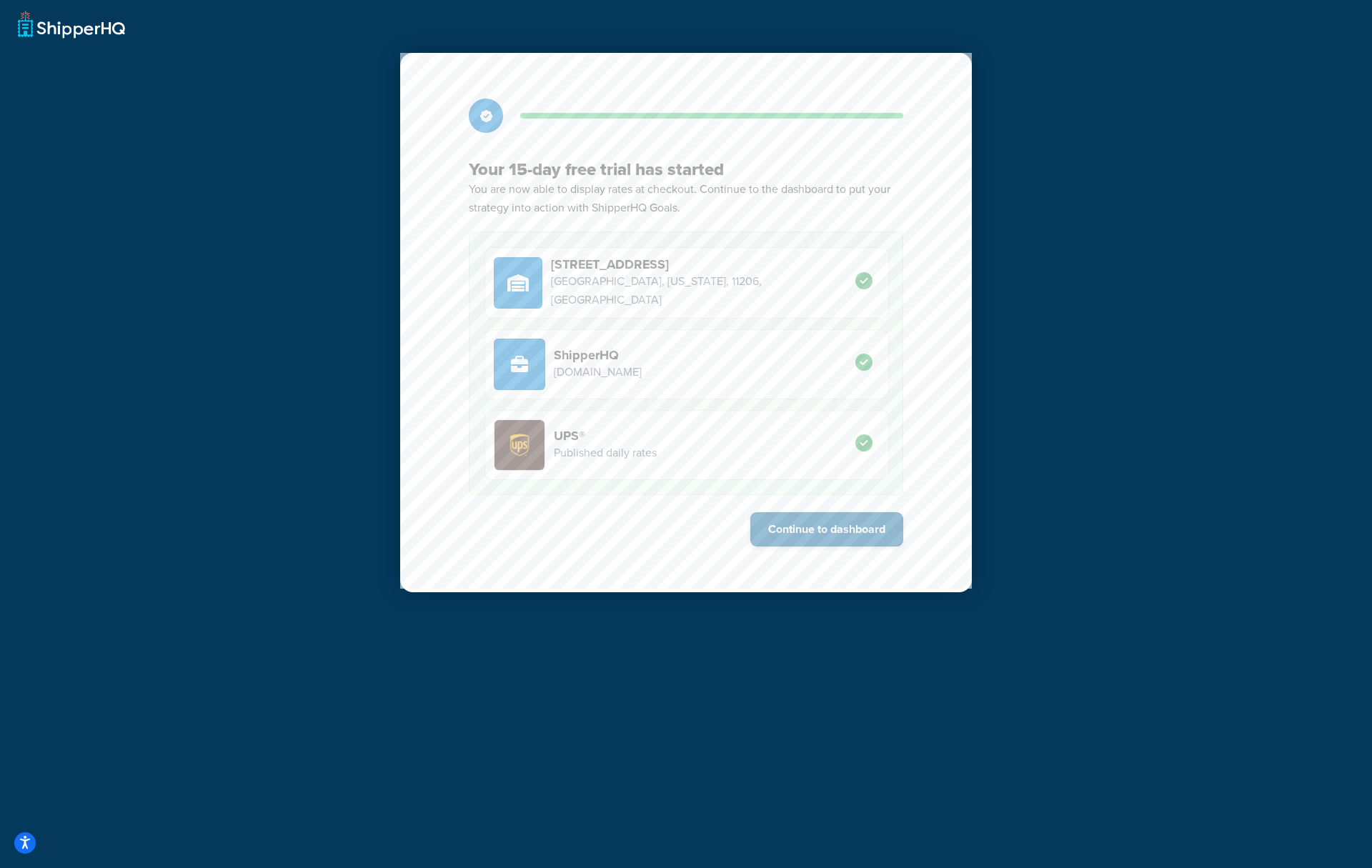
click at [856, 529] on button "Continue to dashboard" at bounding box center [826, 529] width 153 height 34
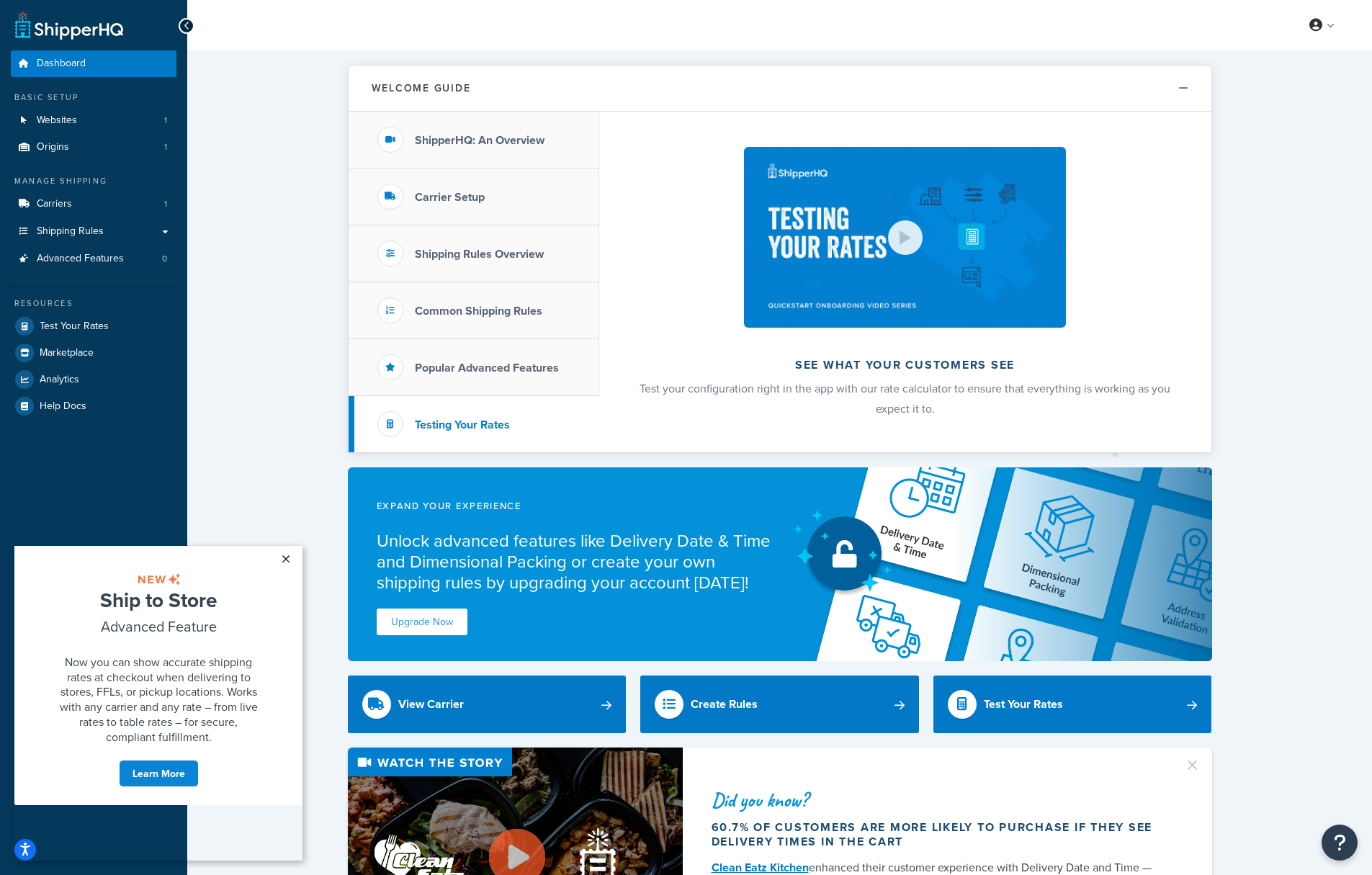
click at [281, 555] on link "×" at bounding box center [286, 558] width 25 height 26
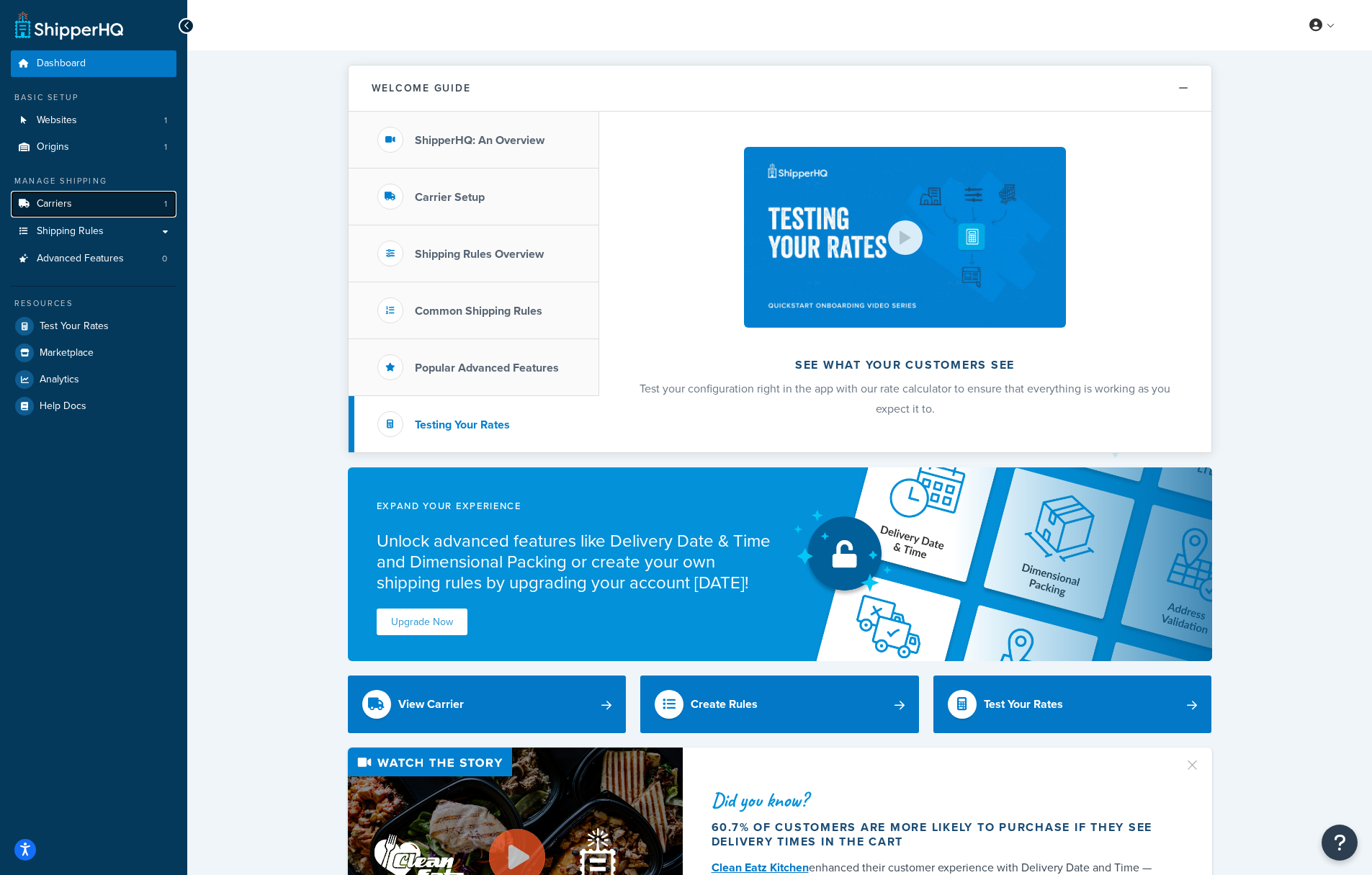
click at [101, 206] on link "Carriers 1" at bounding box center [94, 205] width 166 height 27
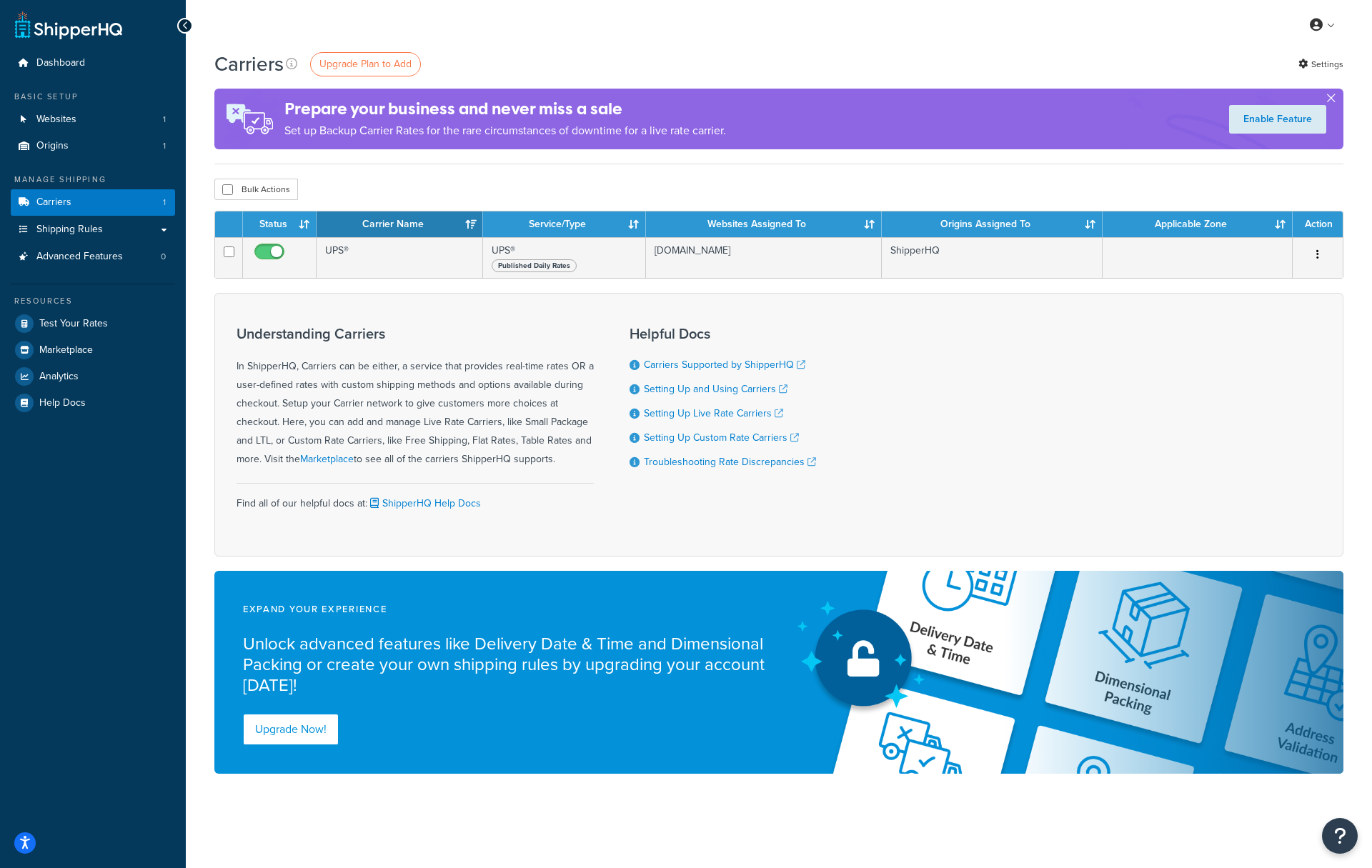
click at [1329, 99] on button "button" at bounding box center [1331, 101] width 4 height 4
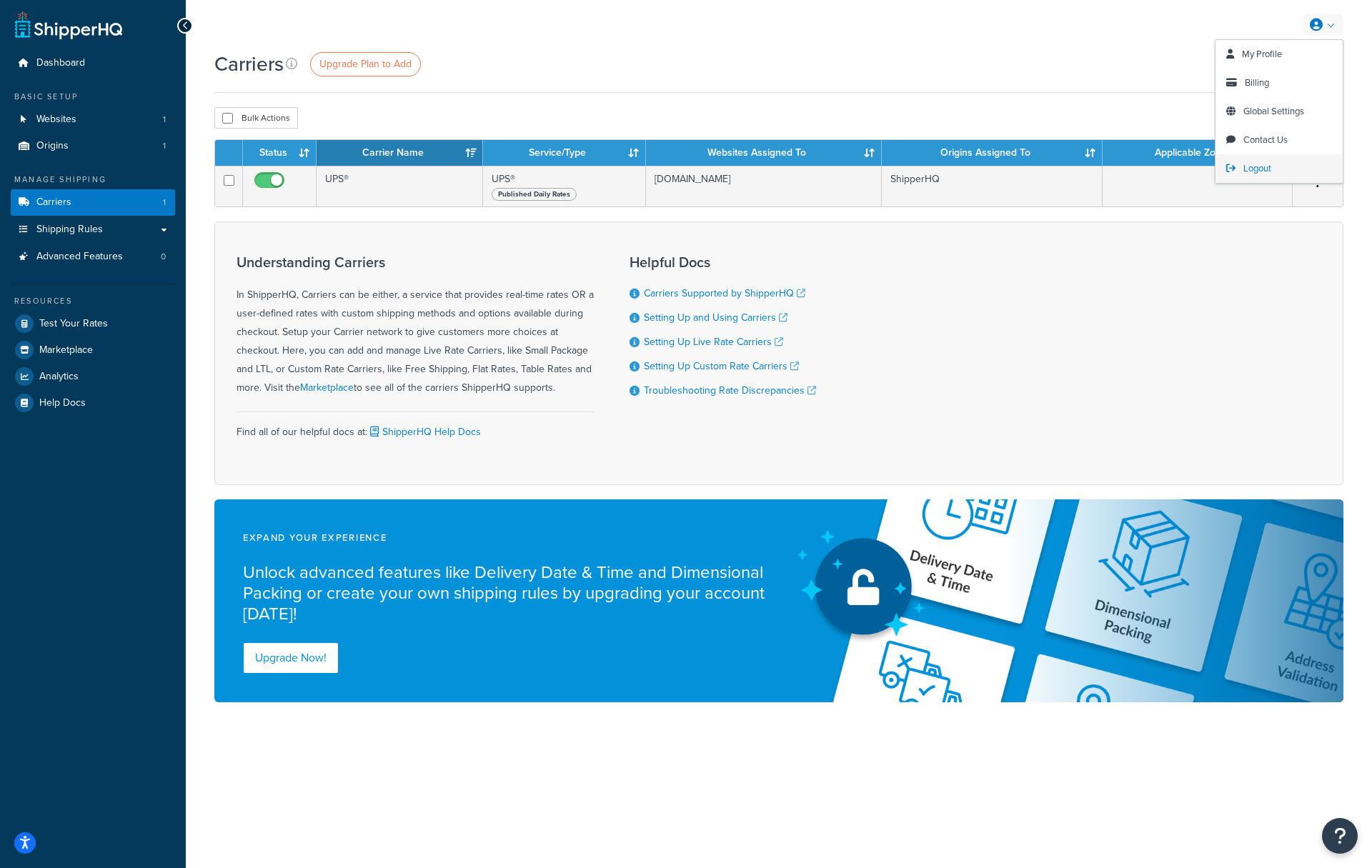
click at [1268, 173] on span "Logout" at bounding box center [1257, 167] width 28 height 13
